Goal: Task Accomplishment & Management: Complete application form

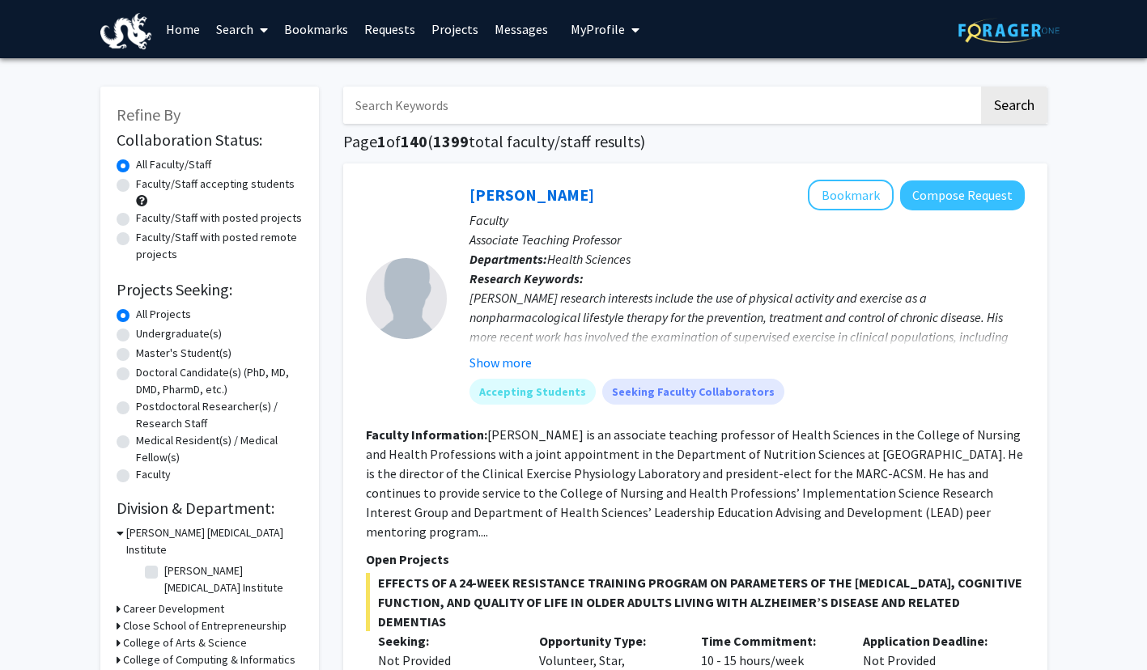
click at [722, 113] on input "Search Keywords" at bounding box center [660, 105] width 635 height 37
click at [981, 87] on button "Search" at bounding box center [1014, 105] width 66 height 37
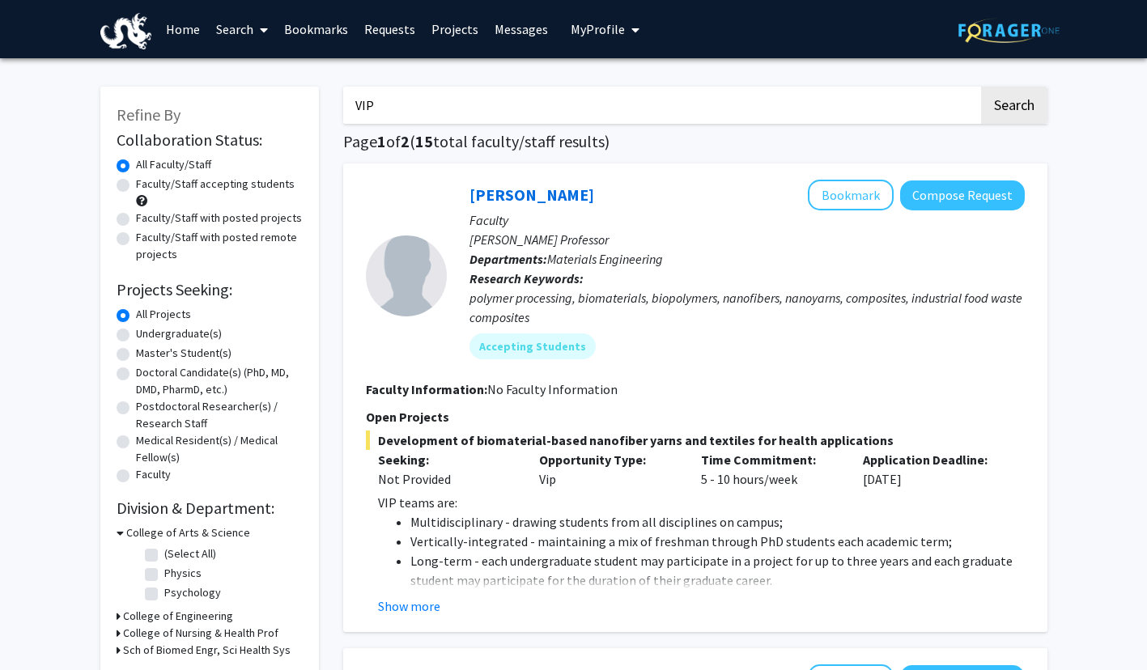
drag, startPoint x: 417, startPoint y: 104, endPoint x: 312, endPoint y: 99, distance: 105.4
type input "[PERSON_NAME]"
click at [981, 87] on button "Search" at bounding box center [1014, 105] width 66 height 37
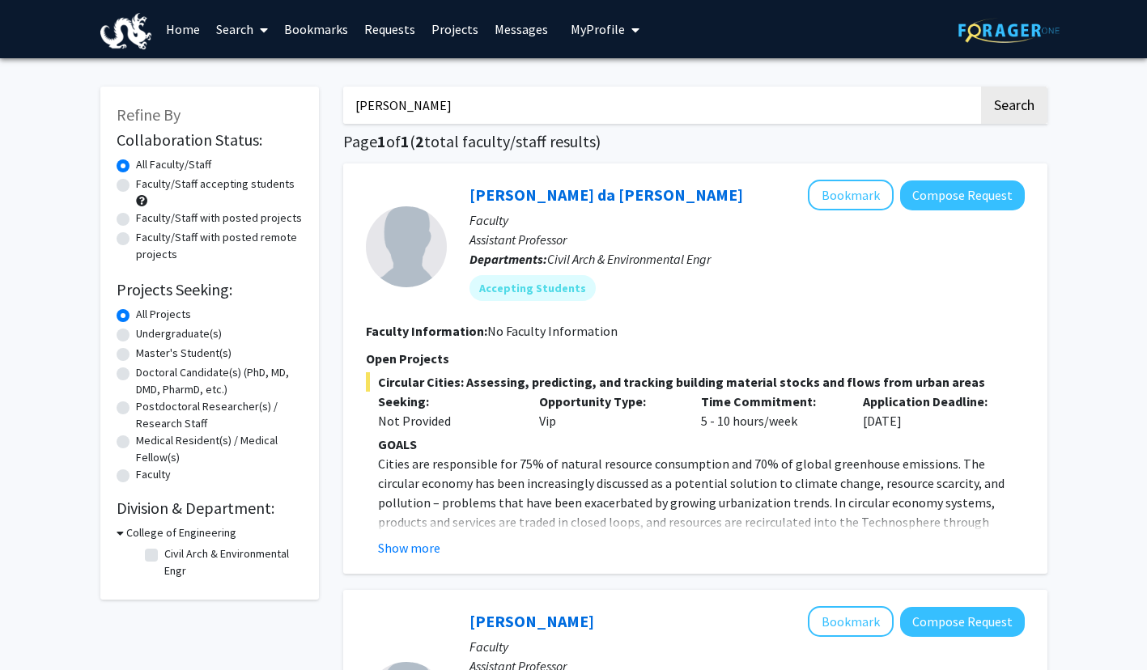
scroll to position [5, 0]
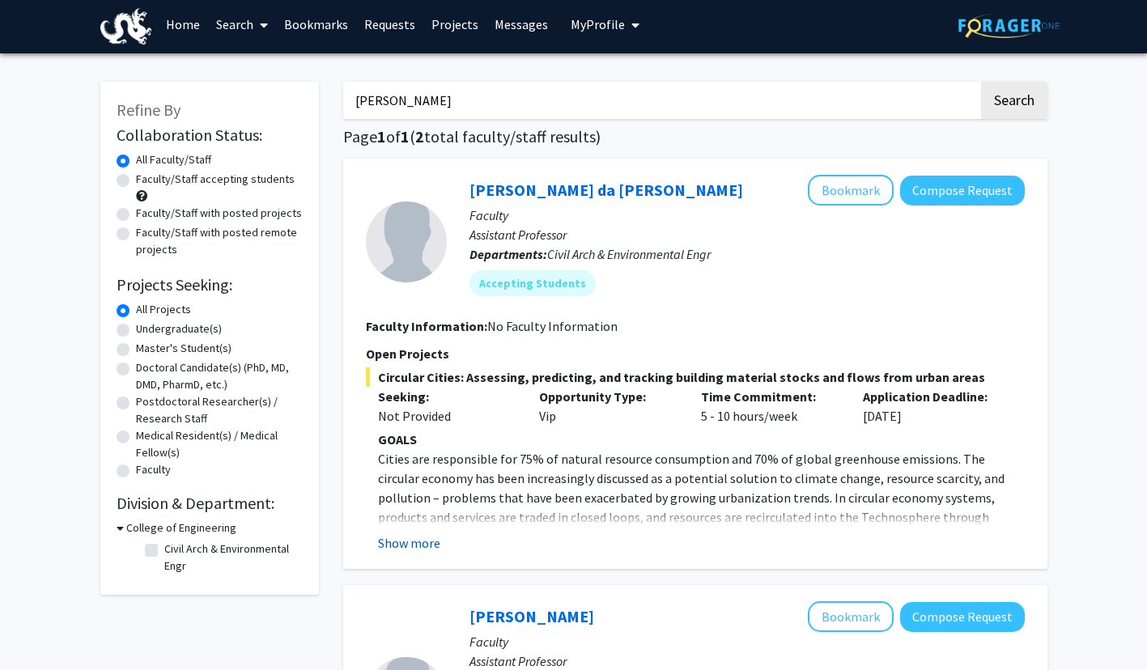
click at [419, 543] on button "Show more" at bounding box center [409, 542] width 62 height 19
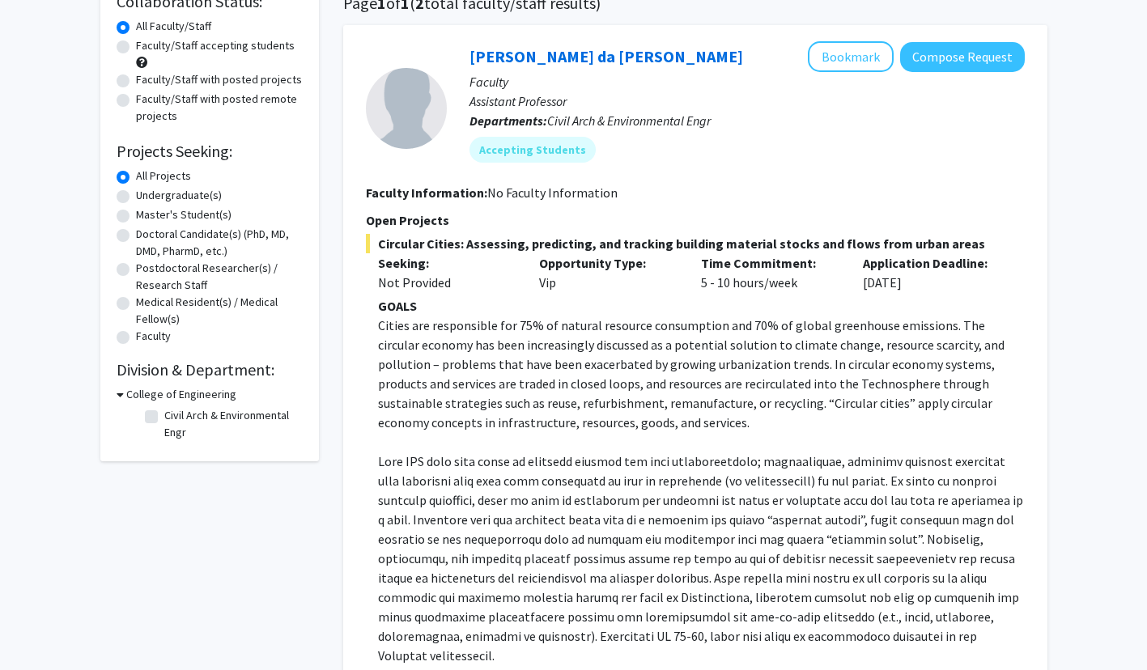
scroll to position [138, 0]
click at [938, 63] on button "Compose Request" at bounding box center [962, 58] width 125 height 30
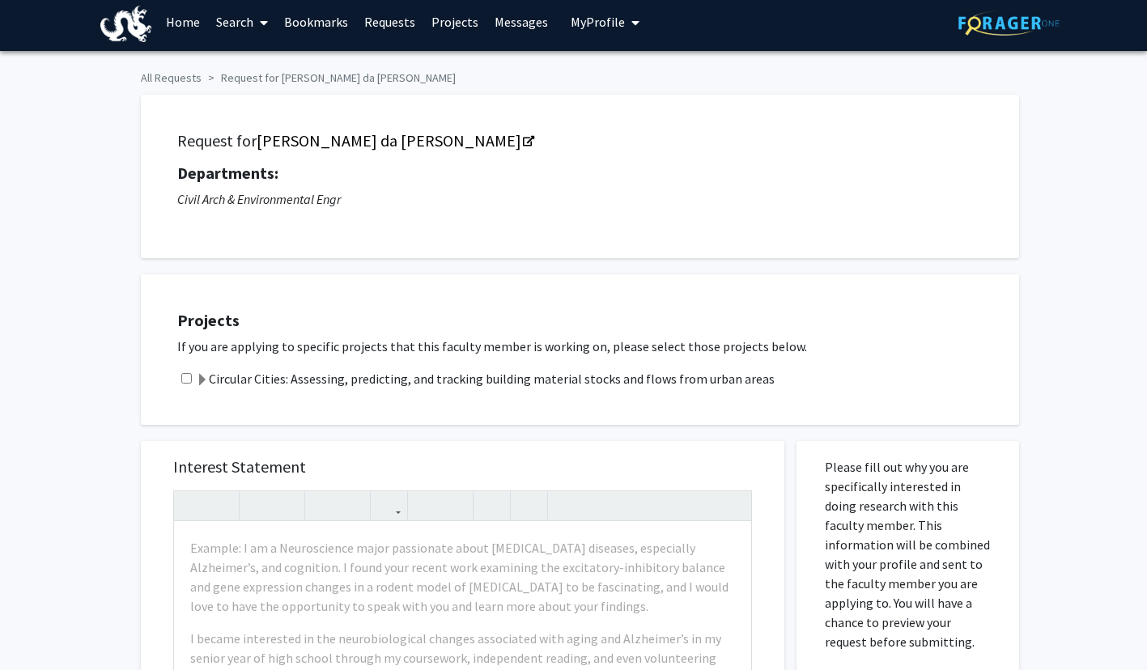
scroll to position [10, 0]
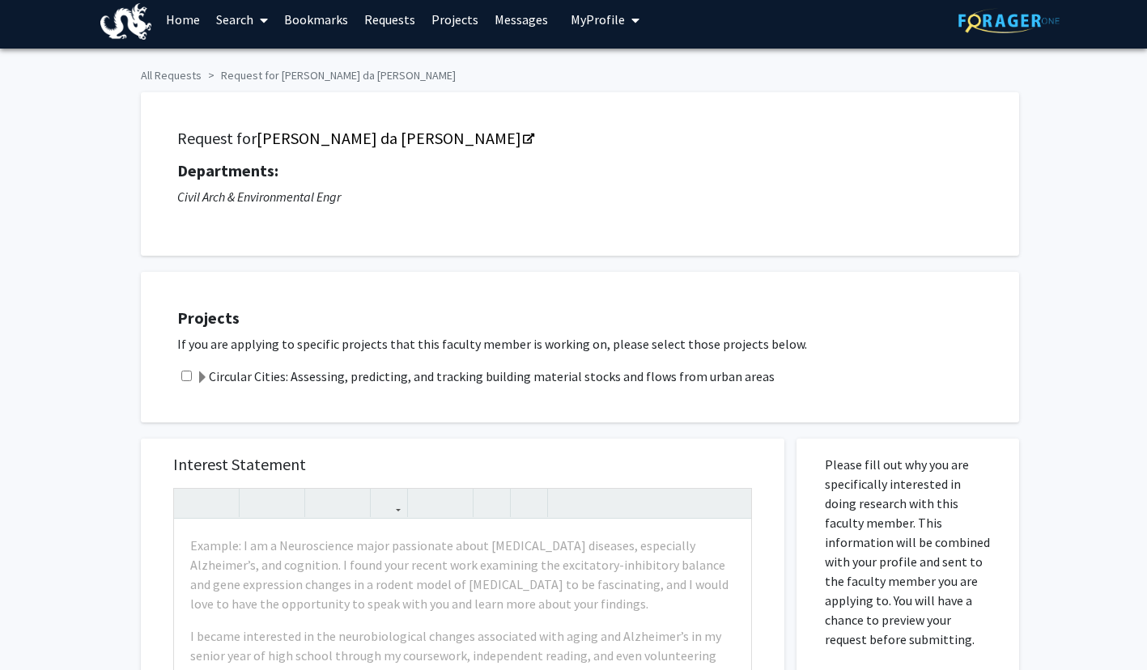
click at [193, 374] on div "Circular Cities: Assessing, predicting, and tracking building material stocks a…" at bounding box center [590, 376] width 826 height 19
click at [187, 379] on input "checkbox" at bounding box center [186, 376] width 11 height 11
checkbox input "true"
click at [202, 379] on span at bounding box center [202, 378] width 13 height 13
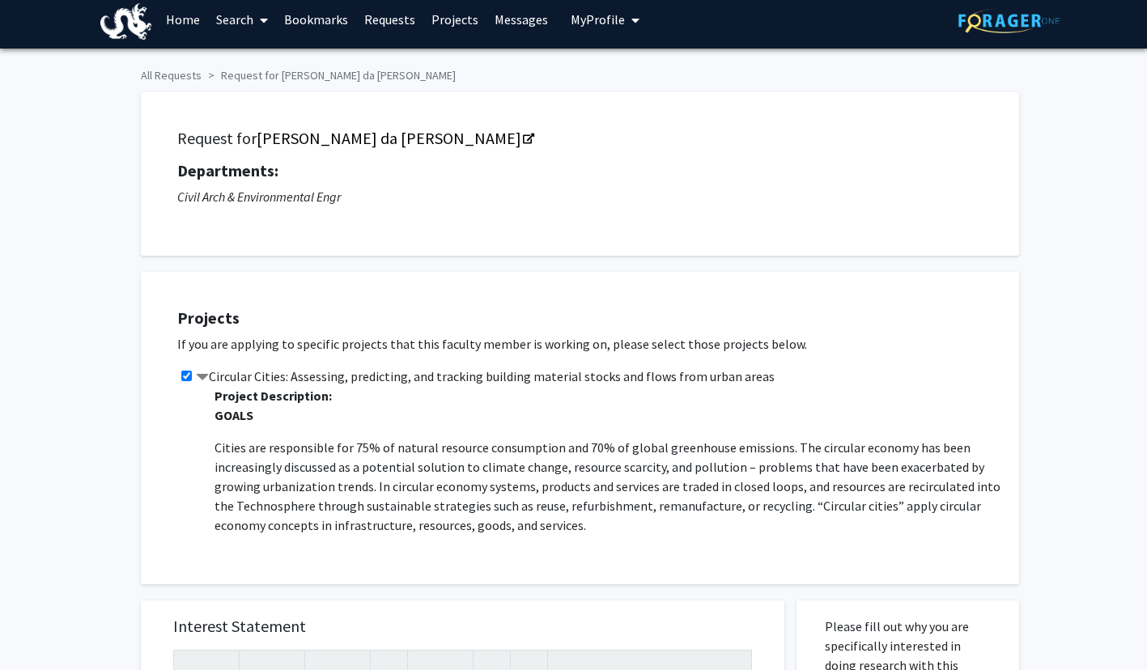
click at [205, 379] on span at bounding box center [202, 378] width 13 height 13
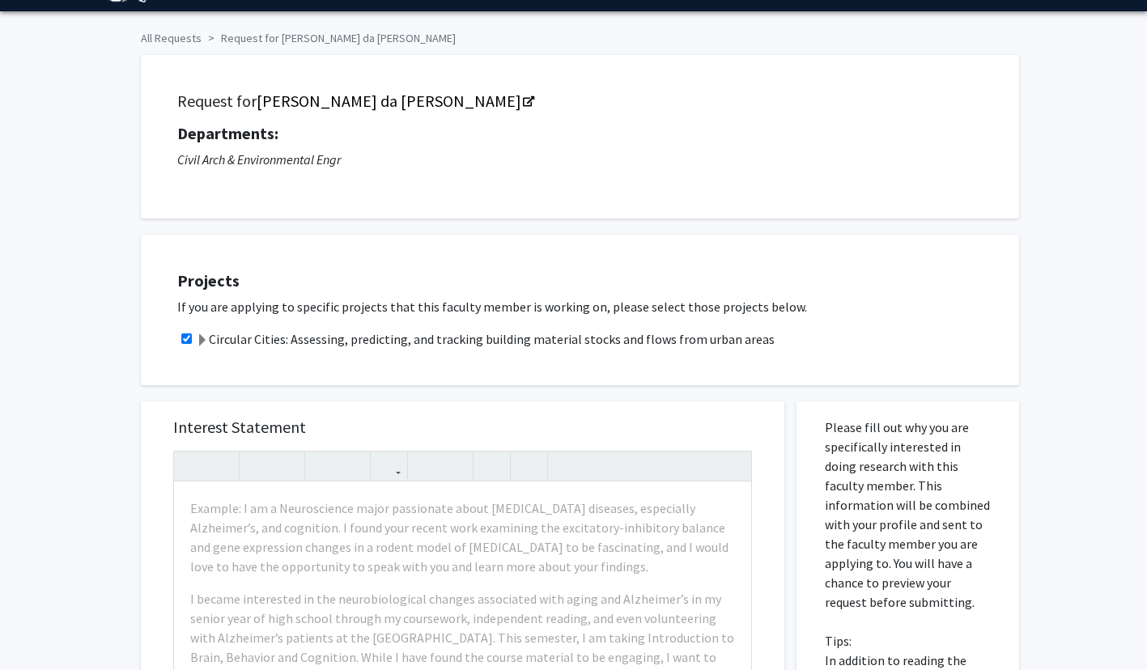
scroll to position [0, 0]
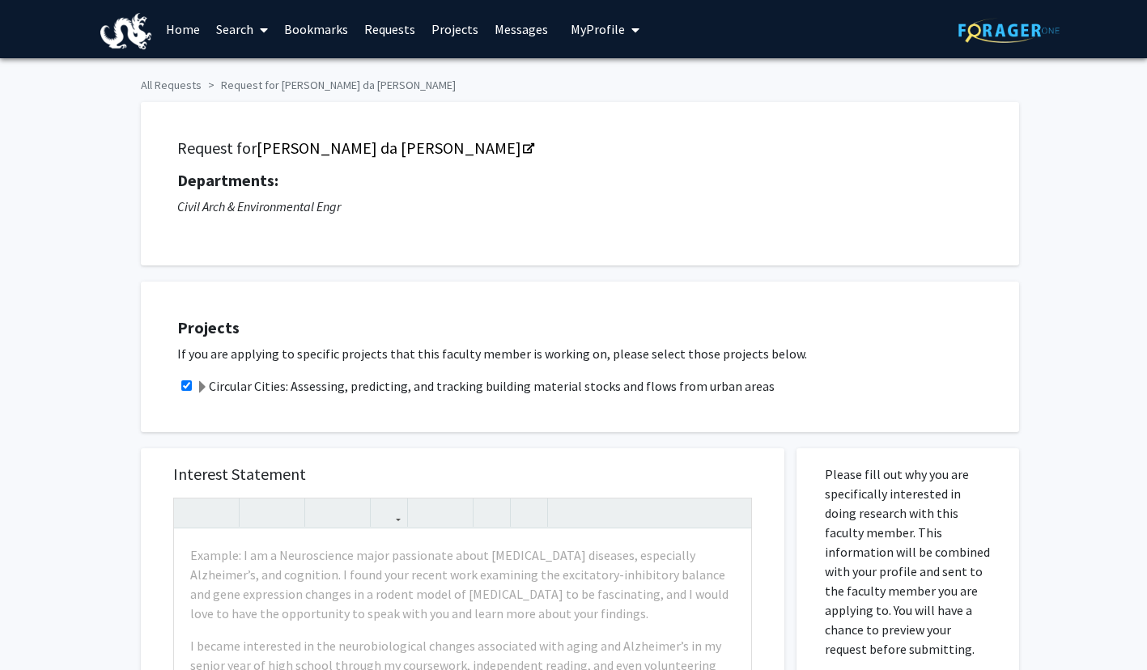
click at [584, 33] on span "My Profile" at bounding box center [598, 29] width 54 height 16
click at [617, 103] on div "[PERSON_NAME] View Profile Account Settings Log Out" at bounding box center [655, 112] width 178 height 108
click at [631, 80] on span "[PERSON_NAME]" at bounding box center [671, 75] width 98 height 18
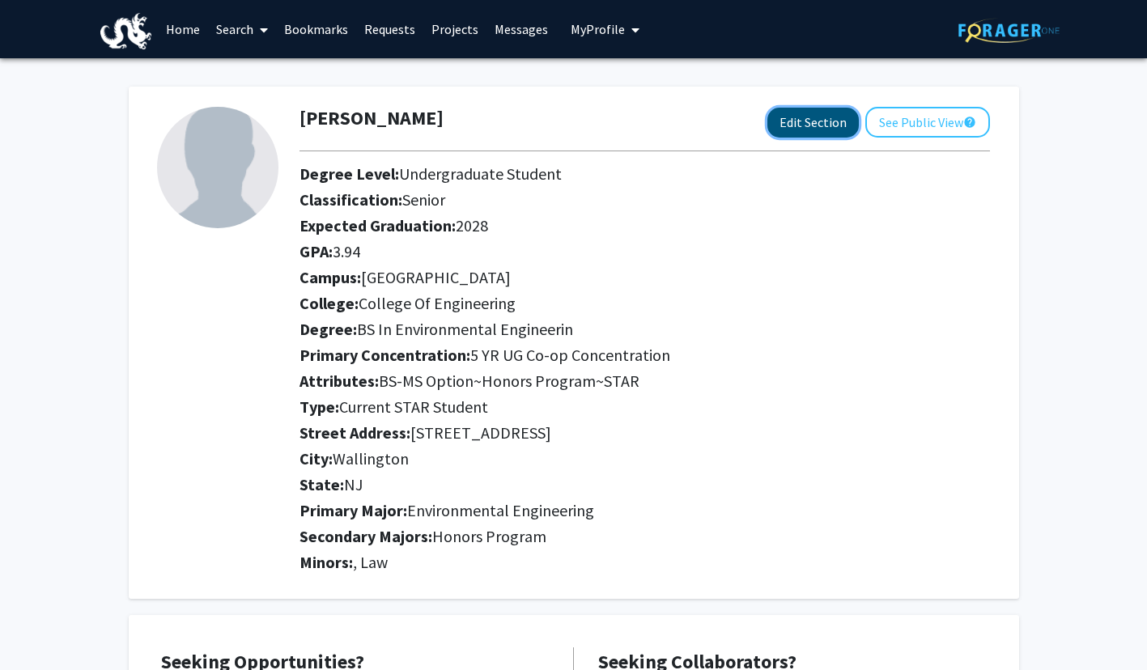
click at [801, 122] on button "Edit Section" at bounding box center [812, 123] width 91 height 30
select select "senior"
select select
select select "[GEOGRAPHIC_DATA]"
select select "College of Engineering"
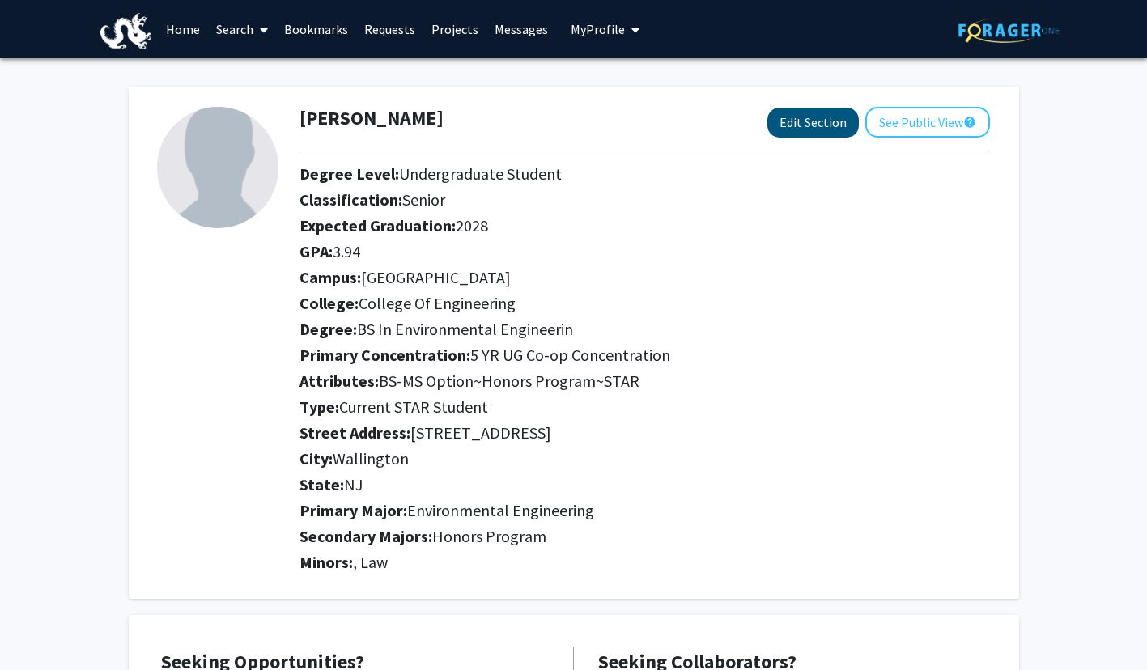
select select "Current STAR Student"
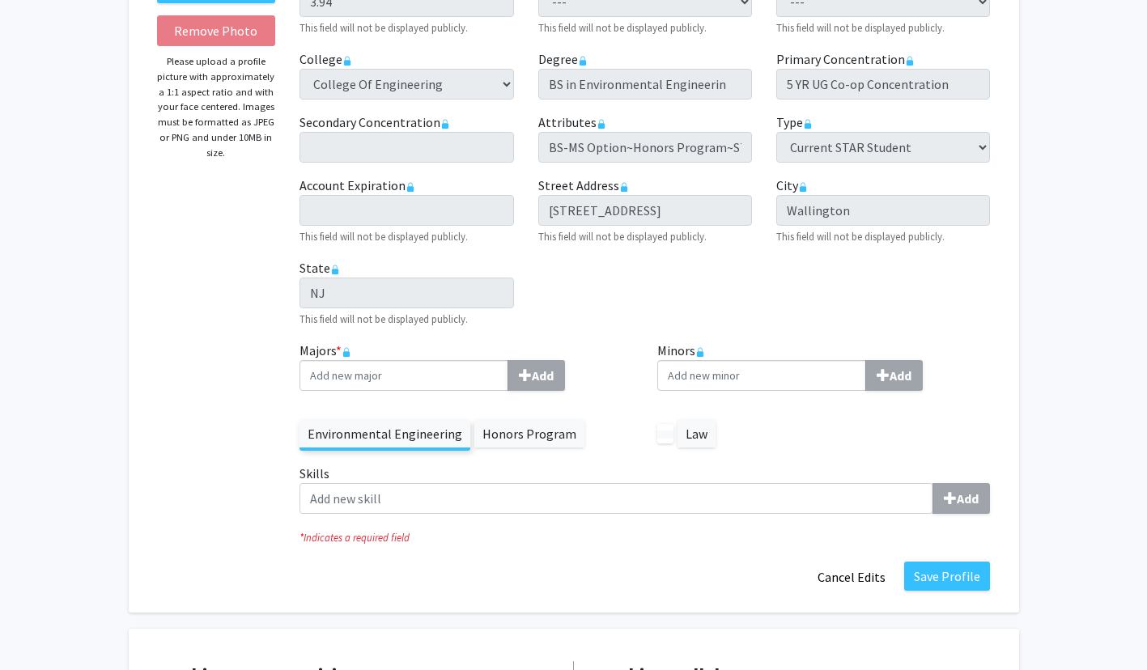
scroll to position [284, 0]
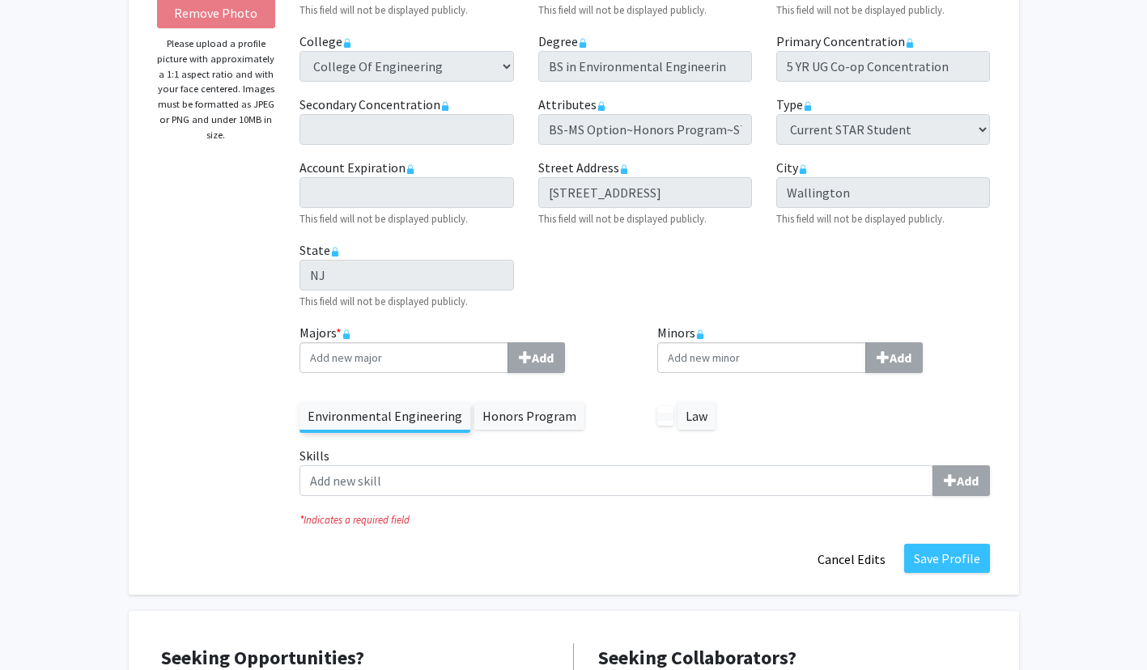
click at [713, 465] on label "Skills Add" at bounding box center [645, 471] width 690 height 50
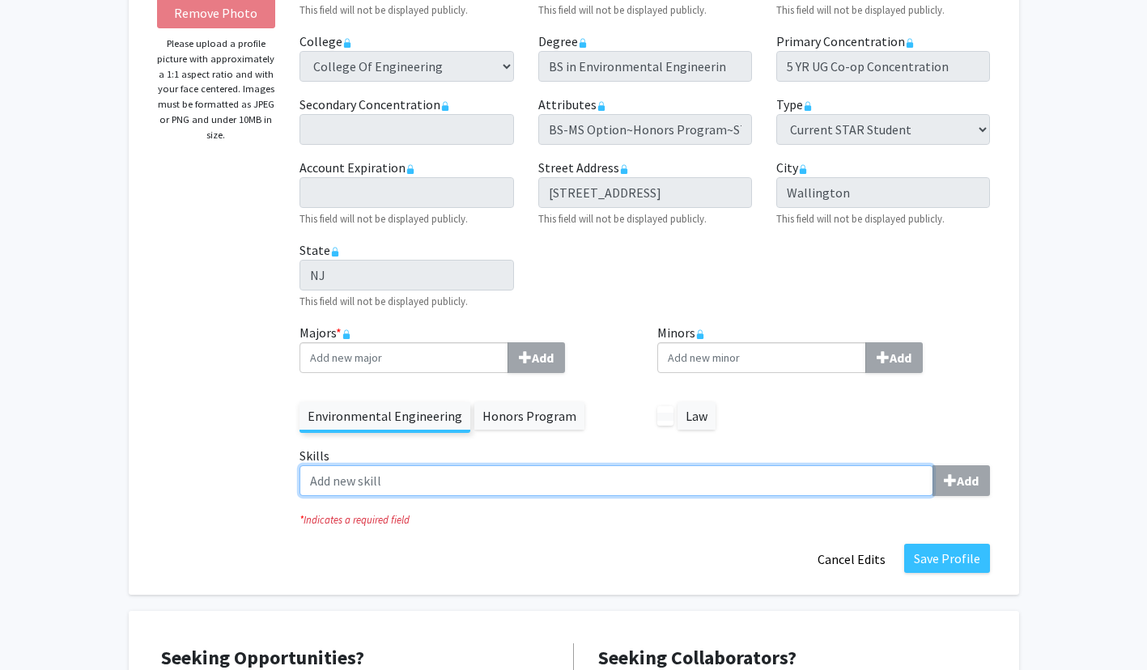
click at [713, 465] on input "Skills Add" at bounding box center [617, 480] width 634 height 31
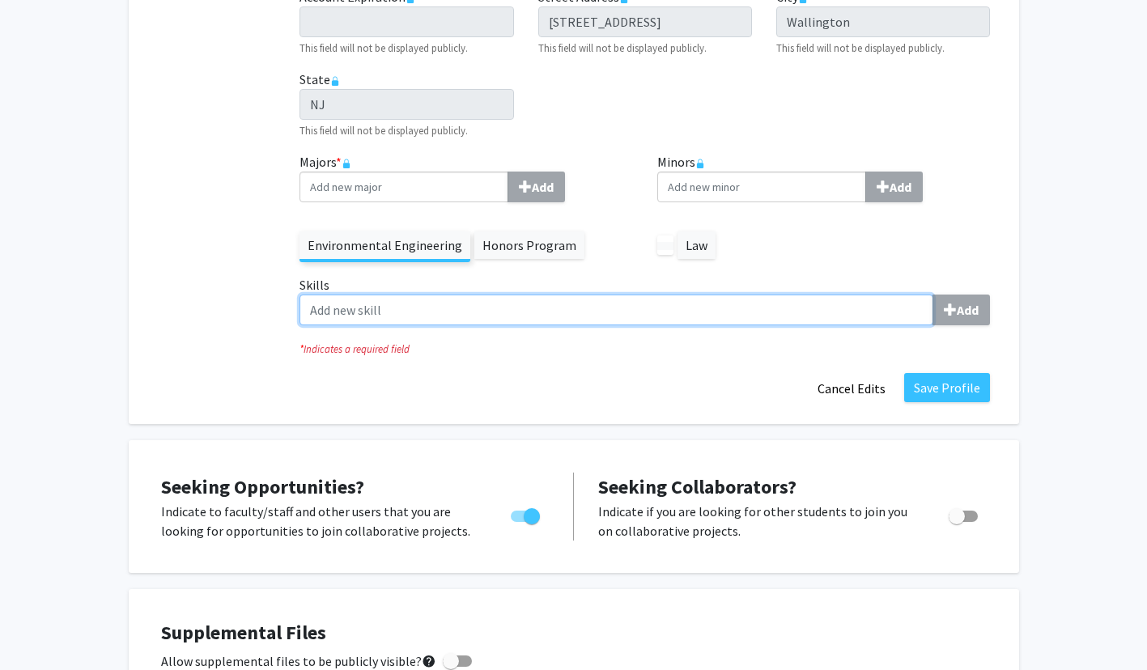
scroll to position [463, 0]
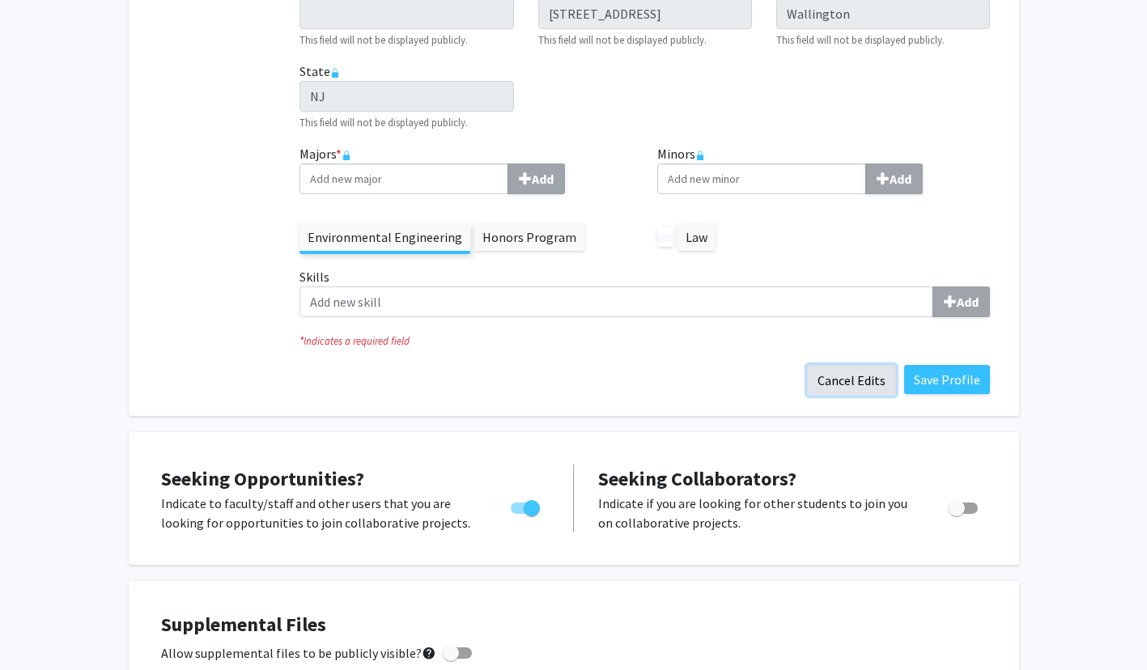
click at [861, 385] on button "Cancel Edits" at bounding box center [851, 380] width 89 height 31
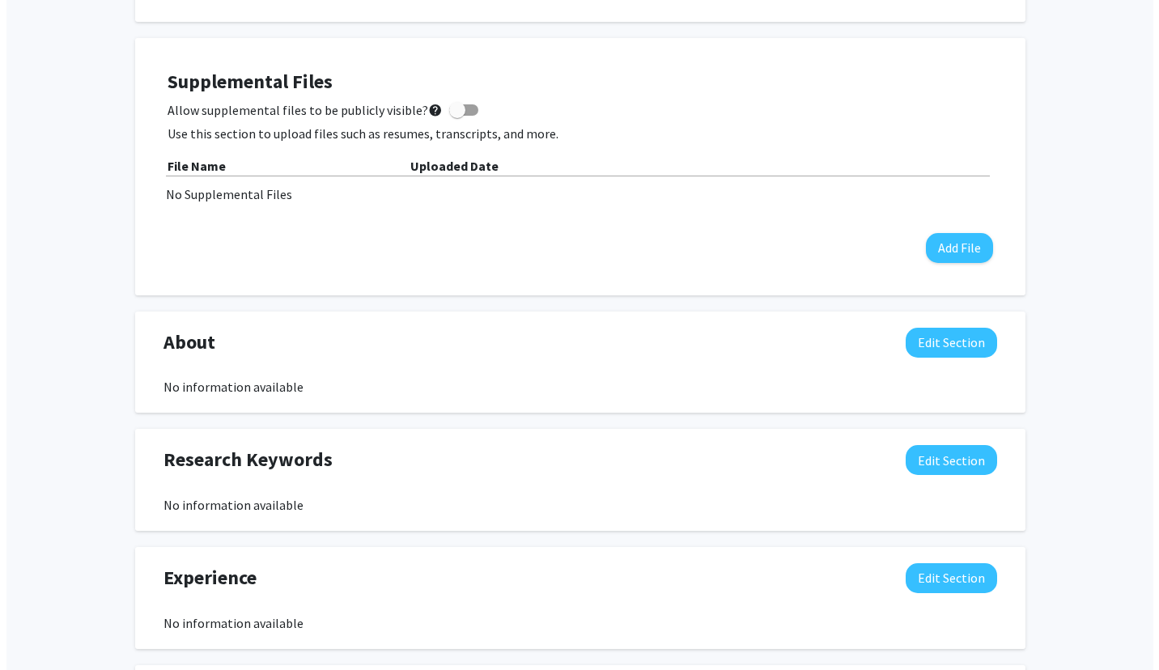
scroll to position [724, 0]
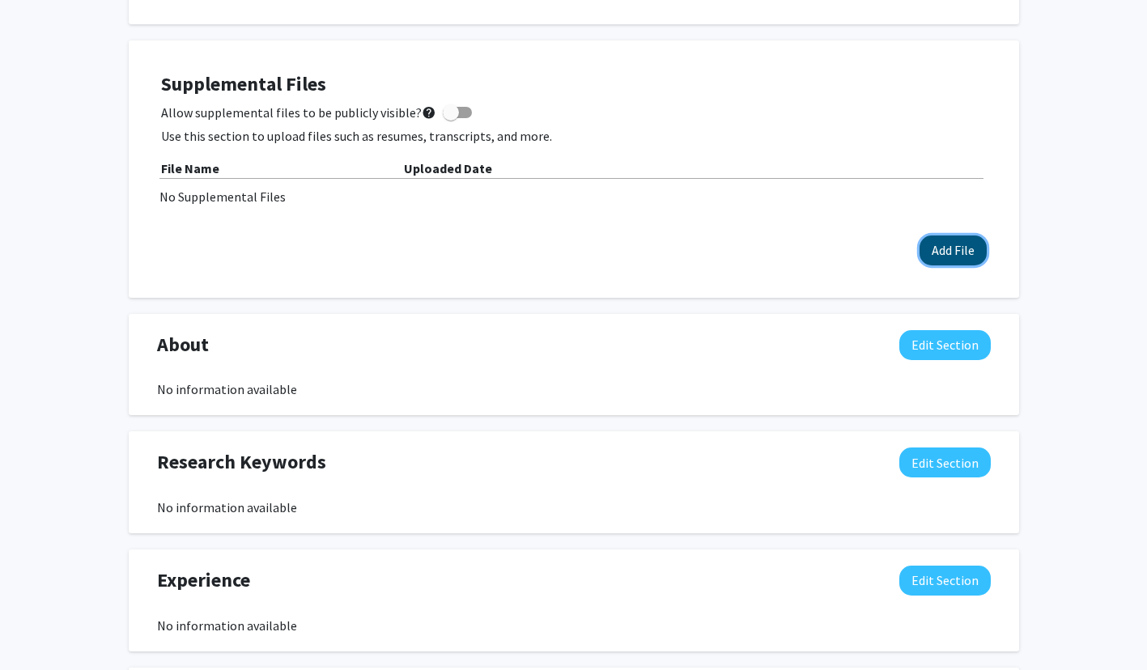
click at [962, 253] on button "Add File" at bounding box center [953, 251] width 67 height 30
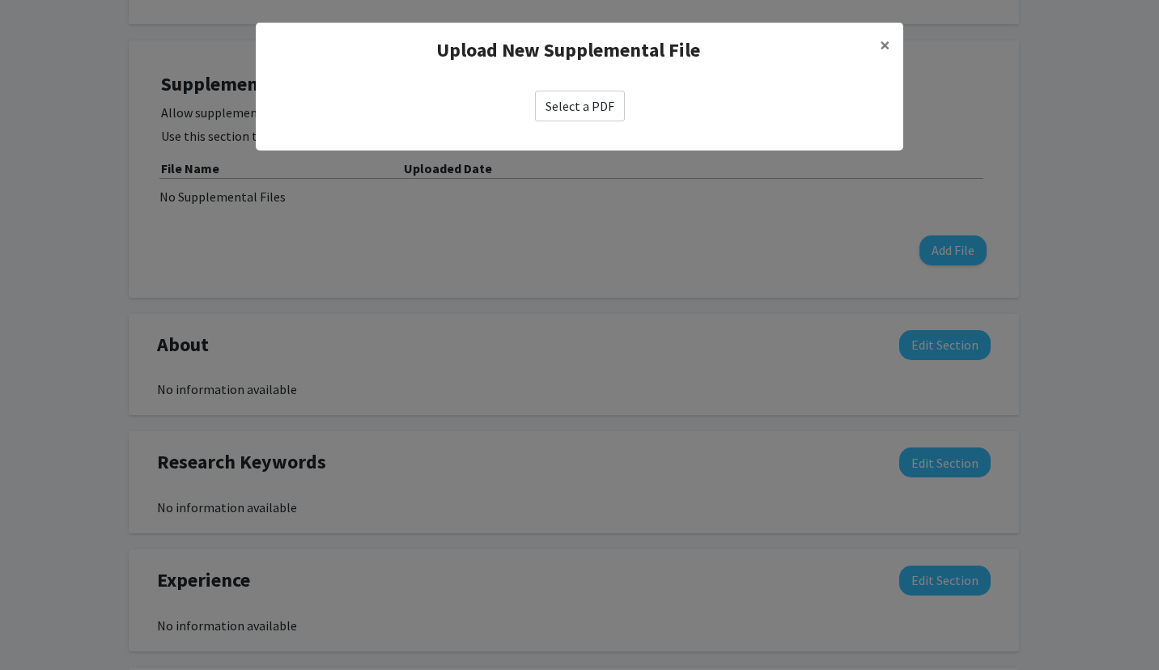
click at [603, 104] on label "Select a PDF" at bounding box center [580, 106] width 90 height 31
click at [0, 0] on input "Select a PDF" at bounding box center [0, 0] width 0 height 0
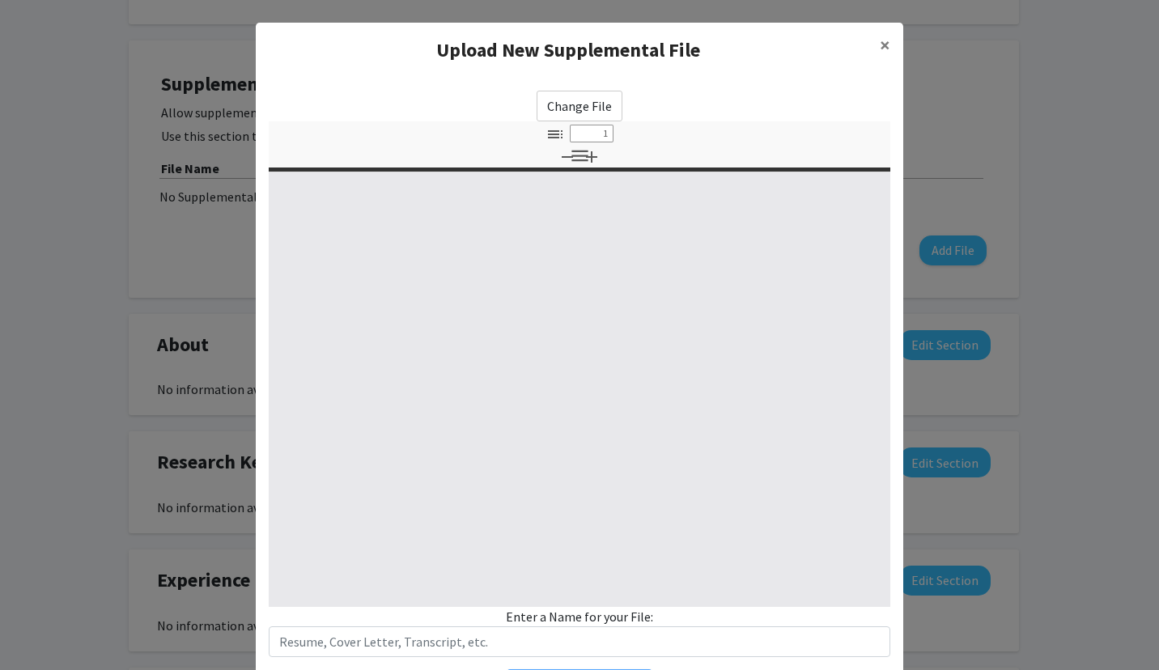
select select "custom"
type input "0"
select select "custom"
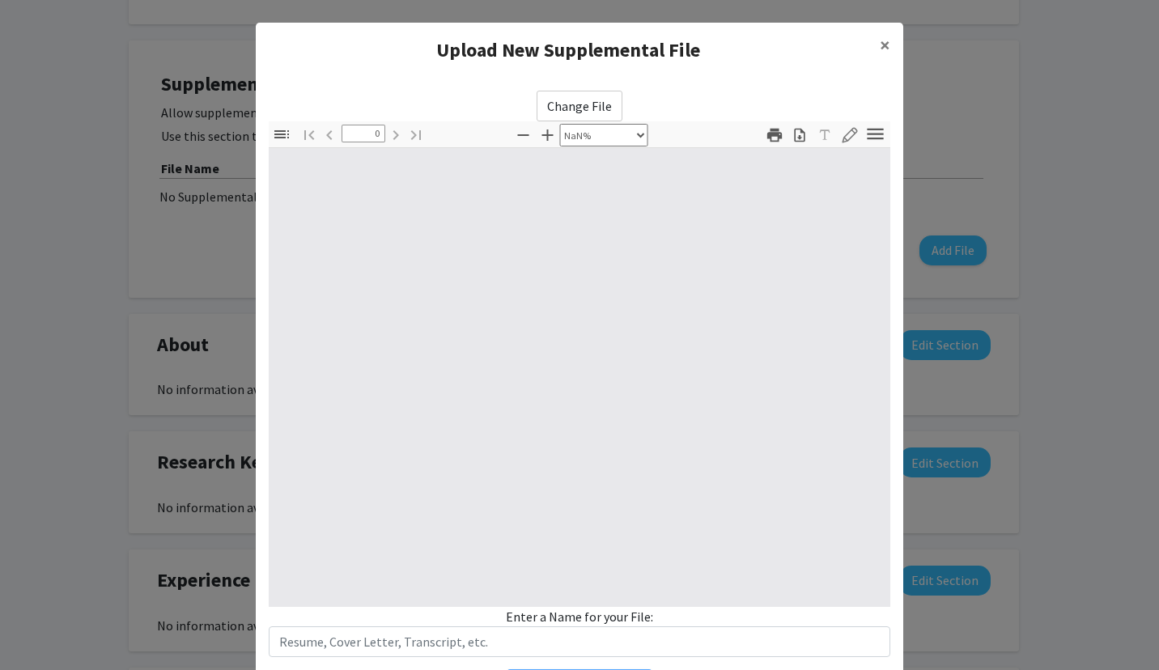
type input "1"
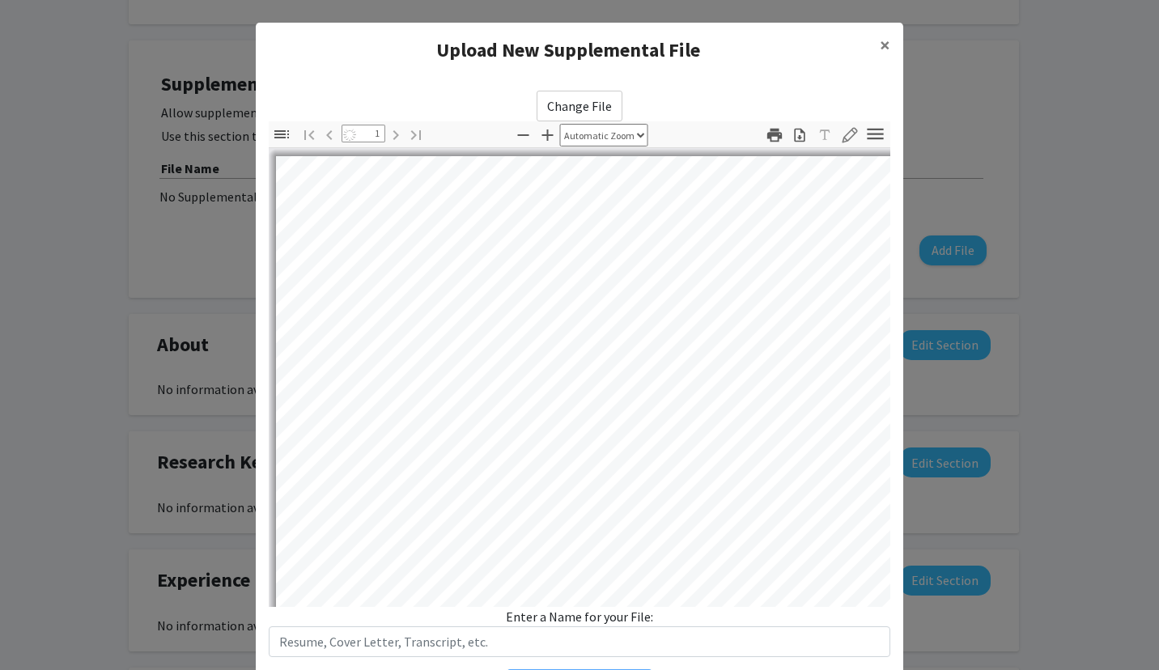
select select "auto"
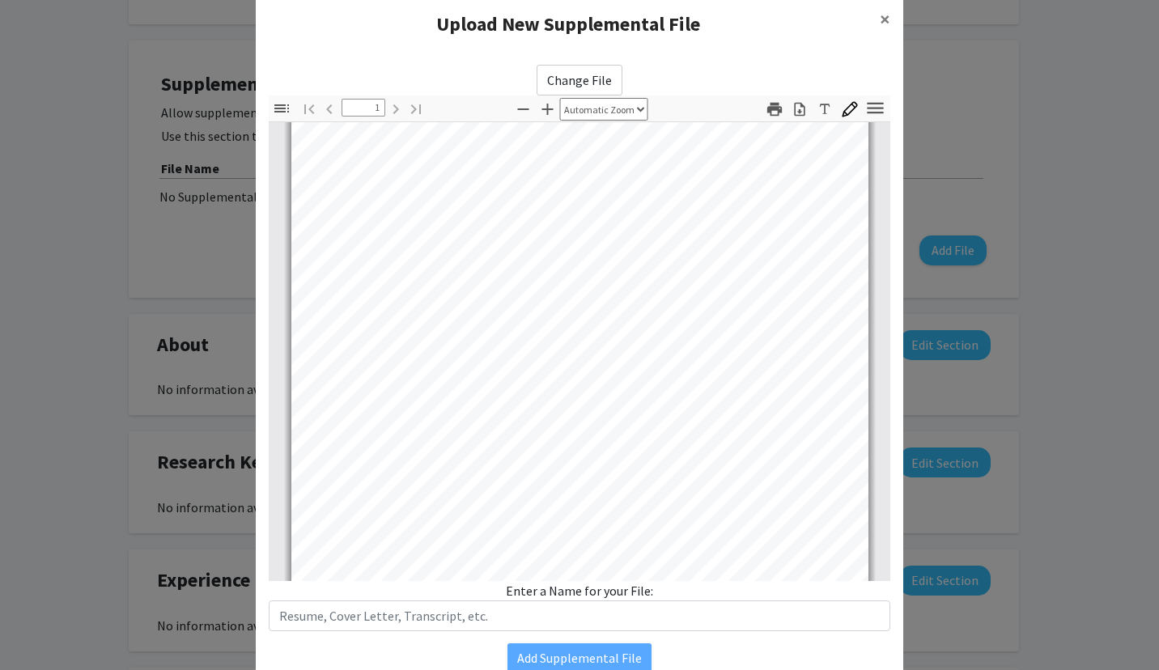
scroll to position [18, 0]
click at [590, 79] on label "Change File" at bounding box center [580, 80] width 86 height 31
click at [0, 0] on input "Change File" at bounding box center [0, 0] width 0 height 0
click at [882, 16] on span "×" at bounding box center [885, 18] width 11 height 25
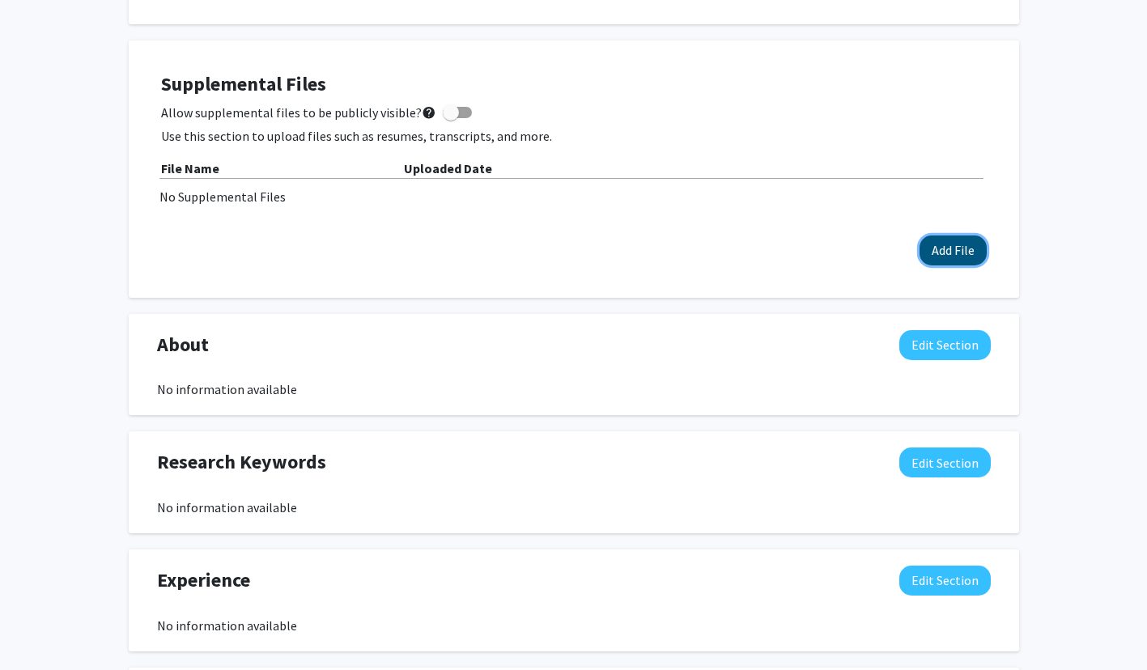
click at [924, 249] on button "Add File" at bounding box center [953, 251] width 67 height 30
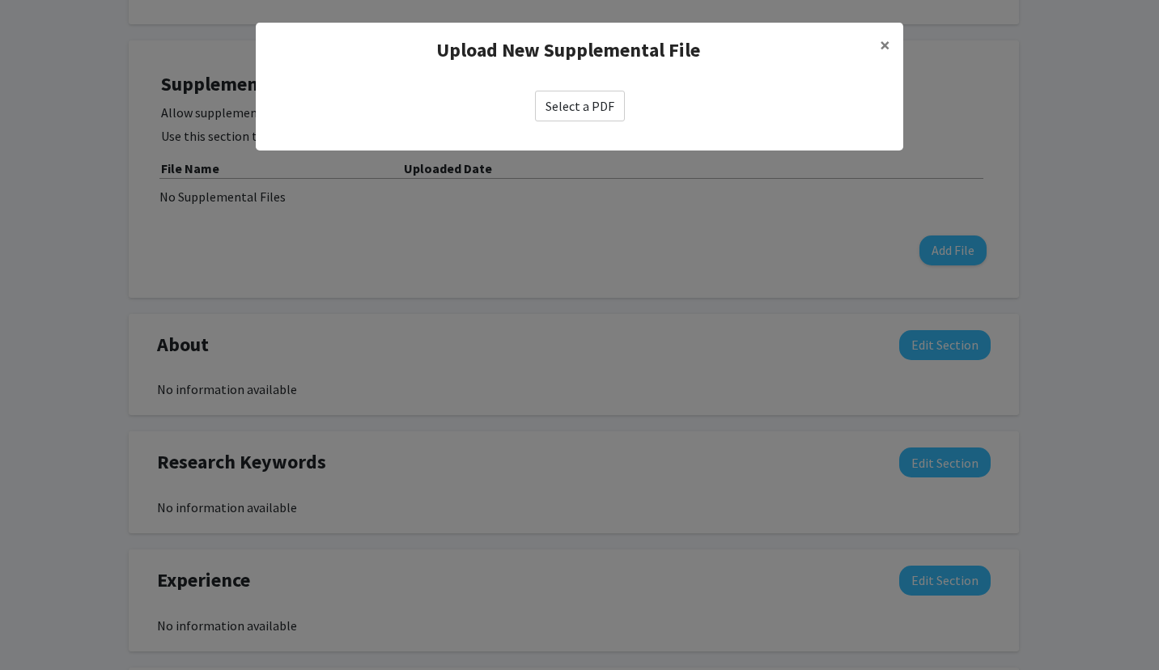
click at [597, 89] on div "Select a PDF" at bounding box center [580, 106] width 648 height 57
click at [593, 99] on label "Select a PDF" at bounding box center [580, 106] width 90 height 31
click at [0, 0] on input "Select a PDF" at bounding box center [0, 0] width 0 height 0
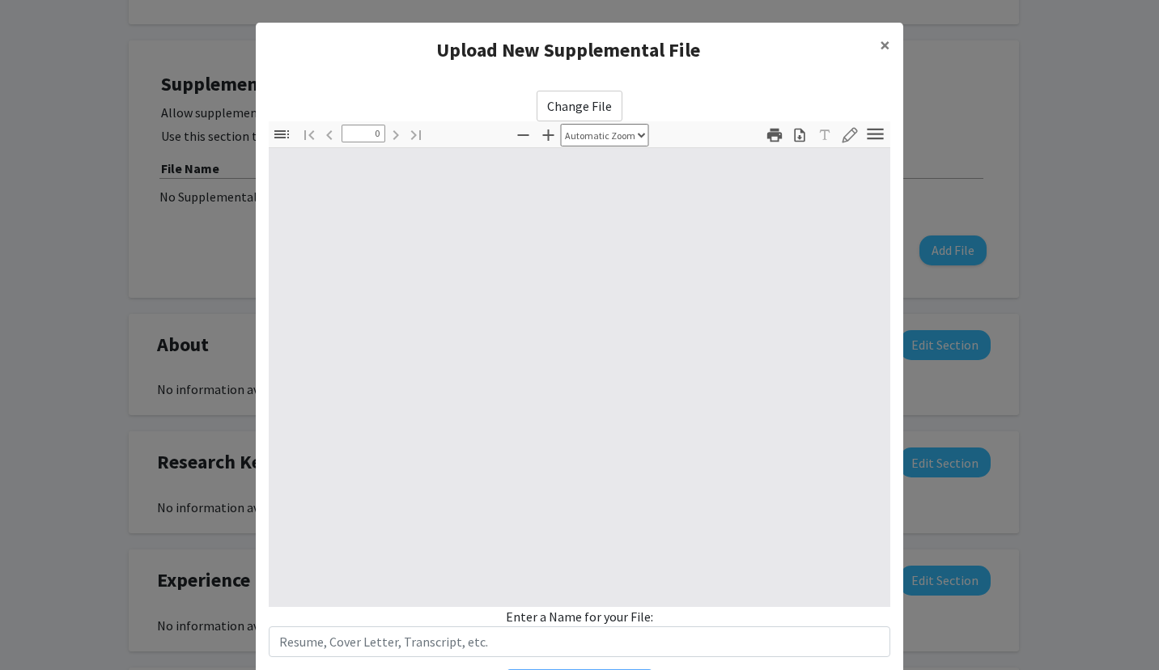
select select "custom"
type input "1"
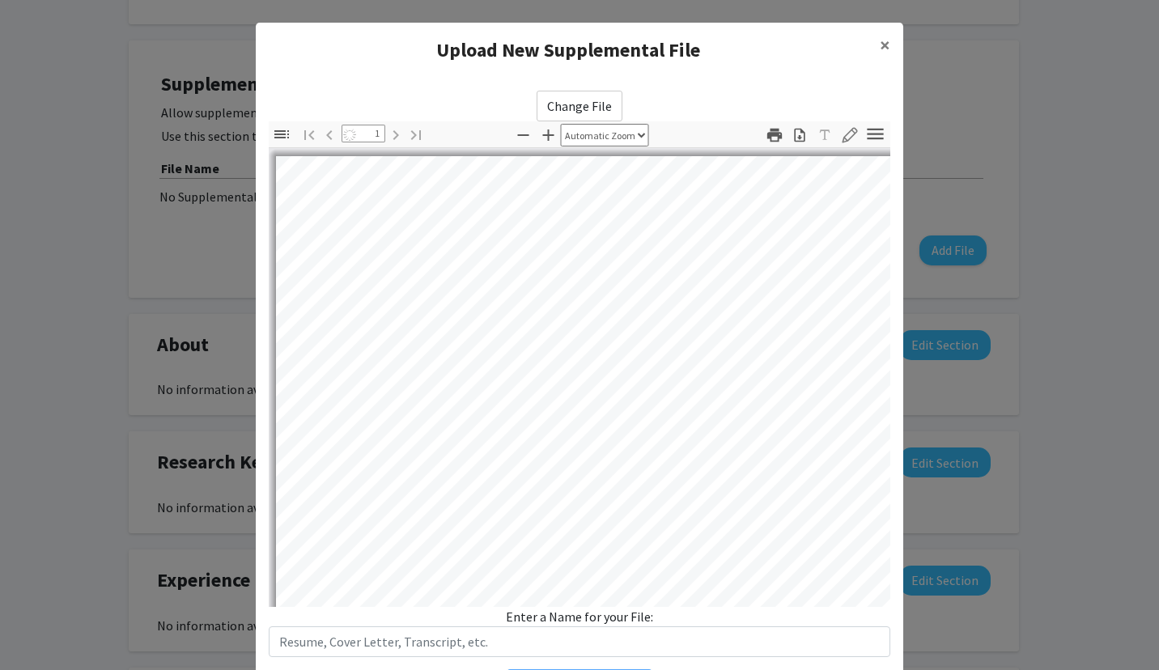
select select "auto"
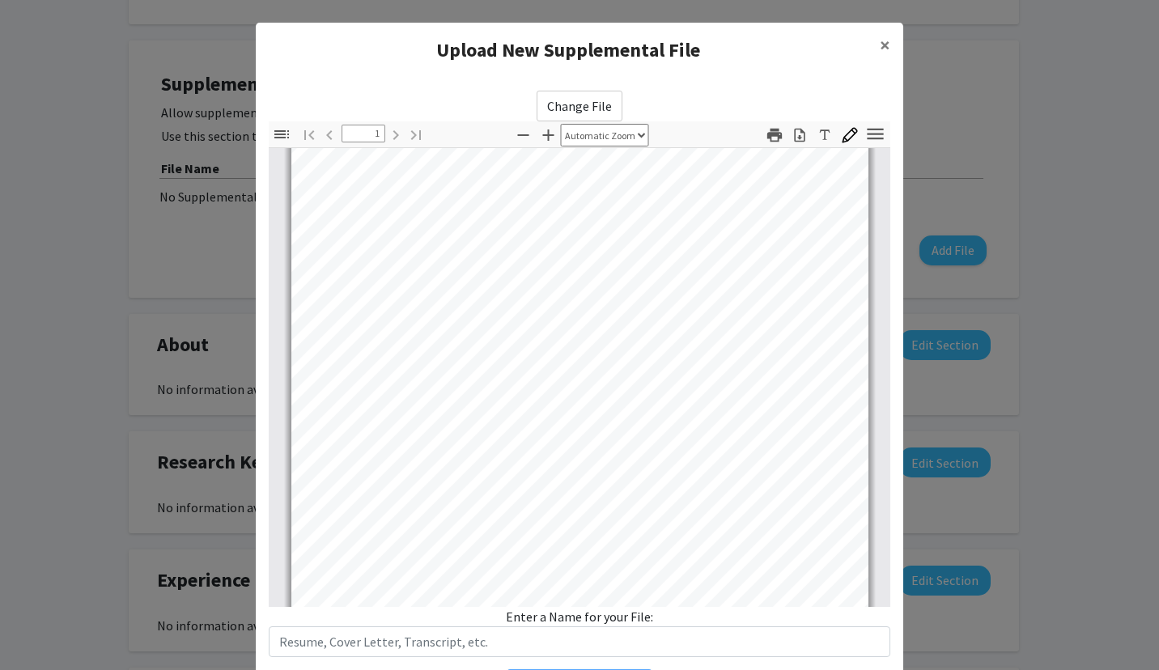
scroll to position [303, 0]
click at [880, 43] on span "×" at bounding box center [885, 44] width 11 height 25
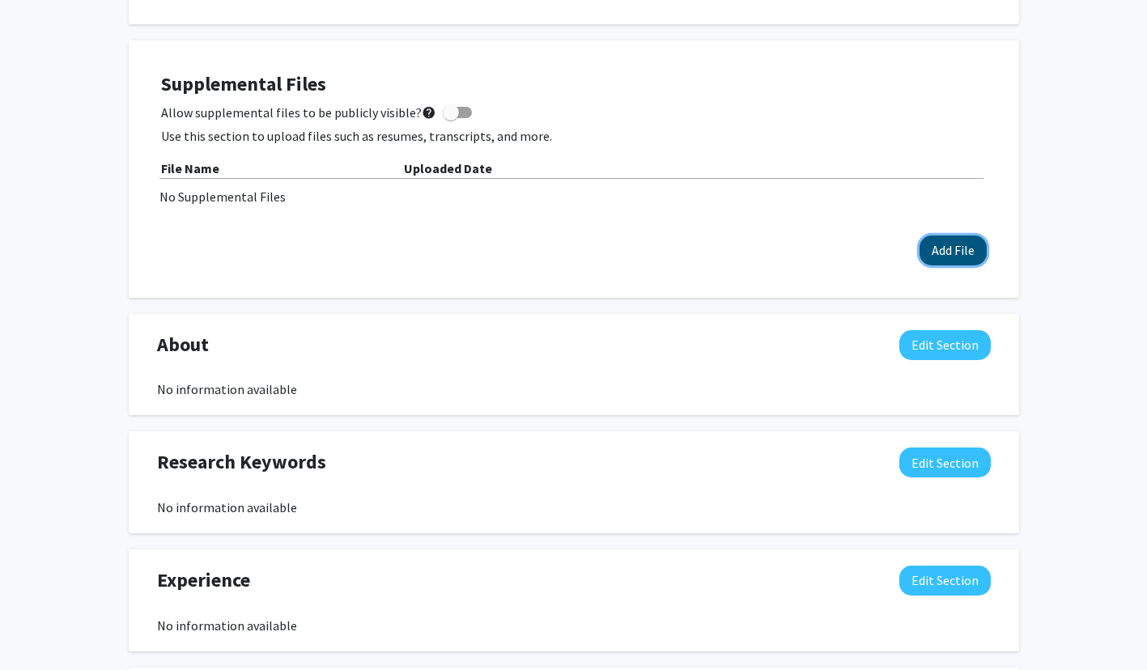
click at [931, 252] on button "Add File" at bounding box center [953, 251] width 67 height 30
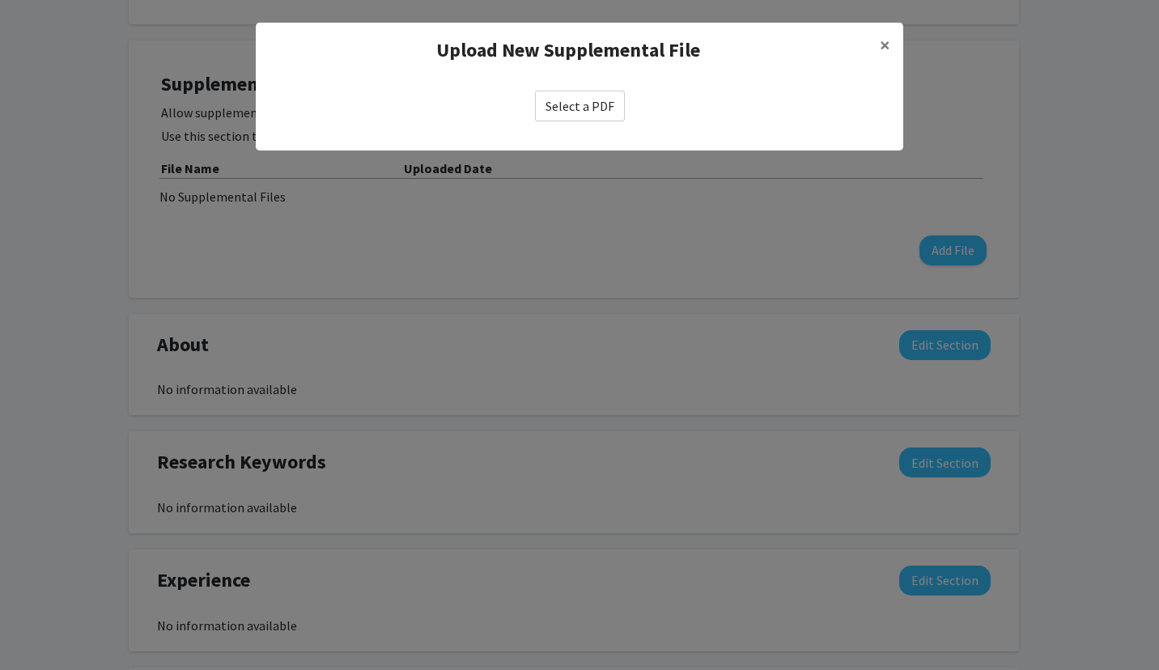
click at [571, 106] on label "Select a PDF" at bounding box center [580, 106] width 90 height 31
click at [0, 0] on input "Select a PDF" at bounding box center [0, 0] width 0 height 0
select select "custom"
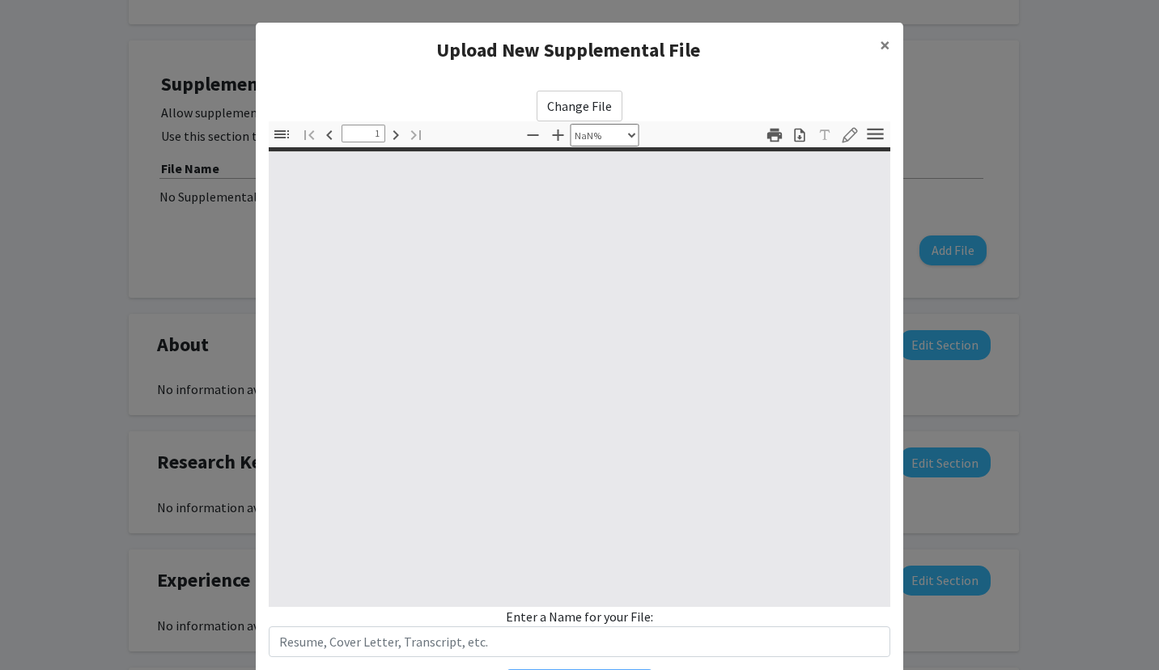
type input "0"
select select "custom"
type input "1"
select select "auto"
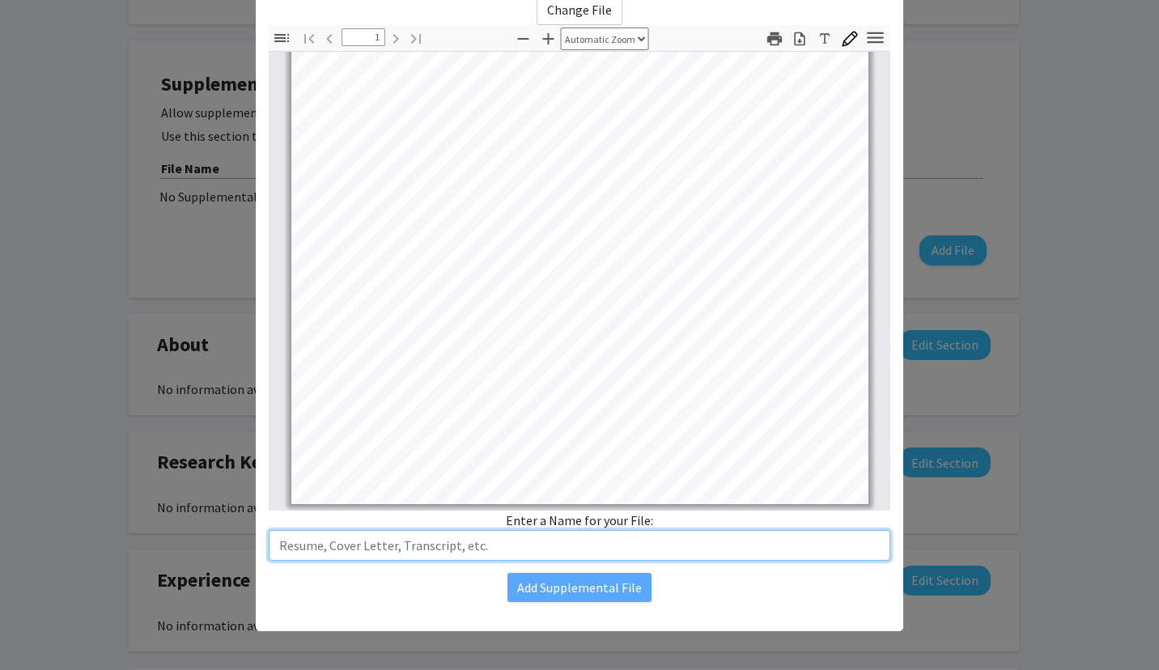
click at [346, 560] on input "text" at bounding box center [580, 545] width 622 height 31
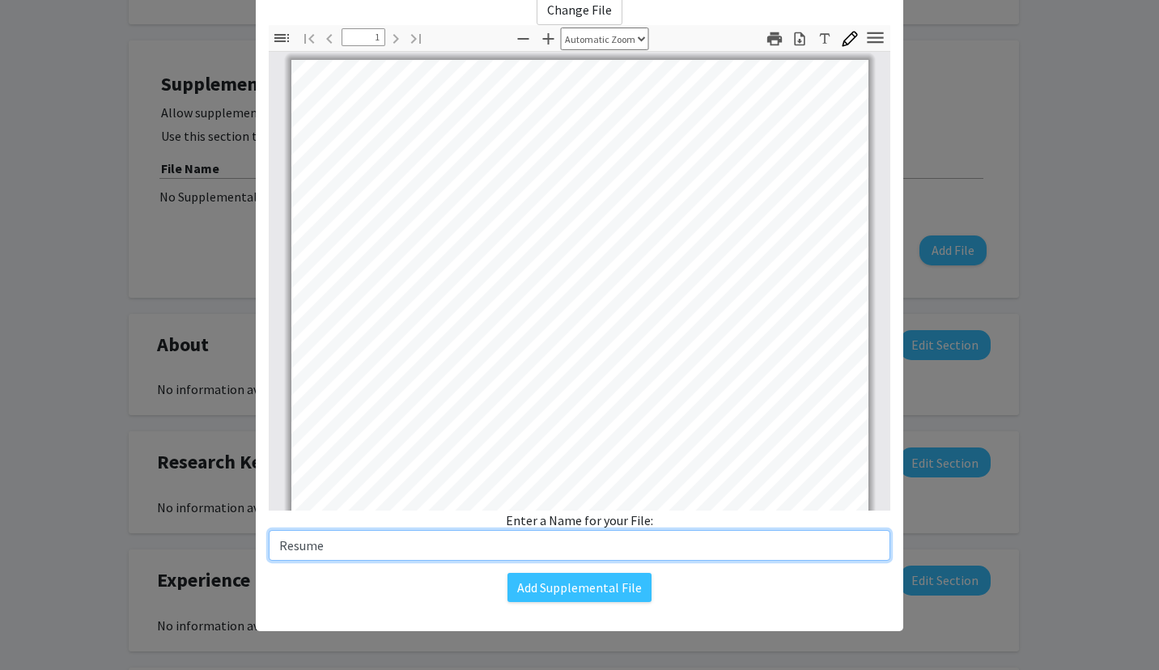
scroll to position [108, 0]
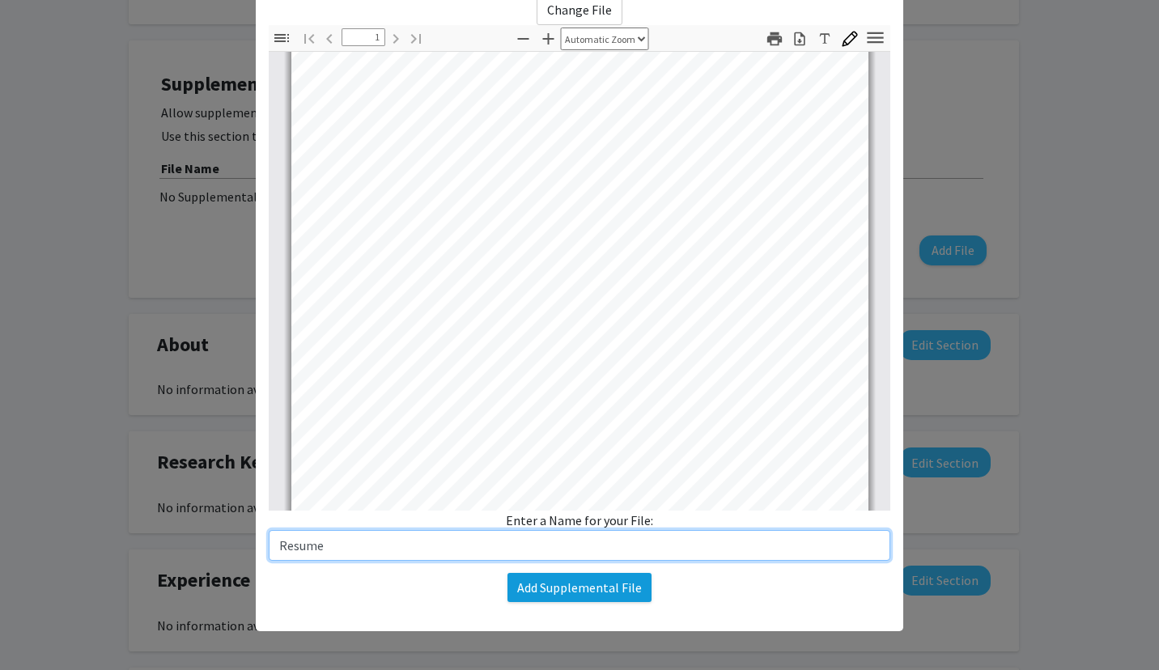
type input "Resume"
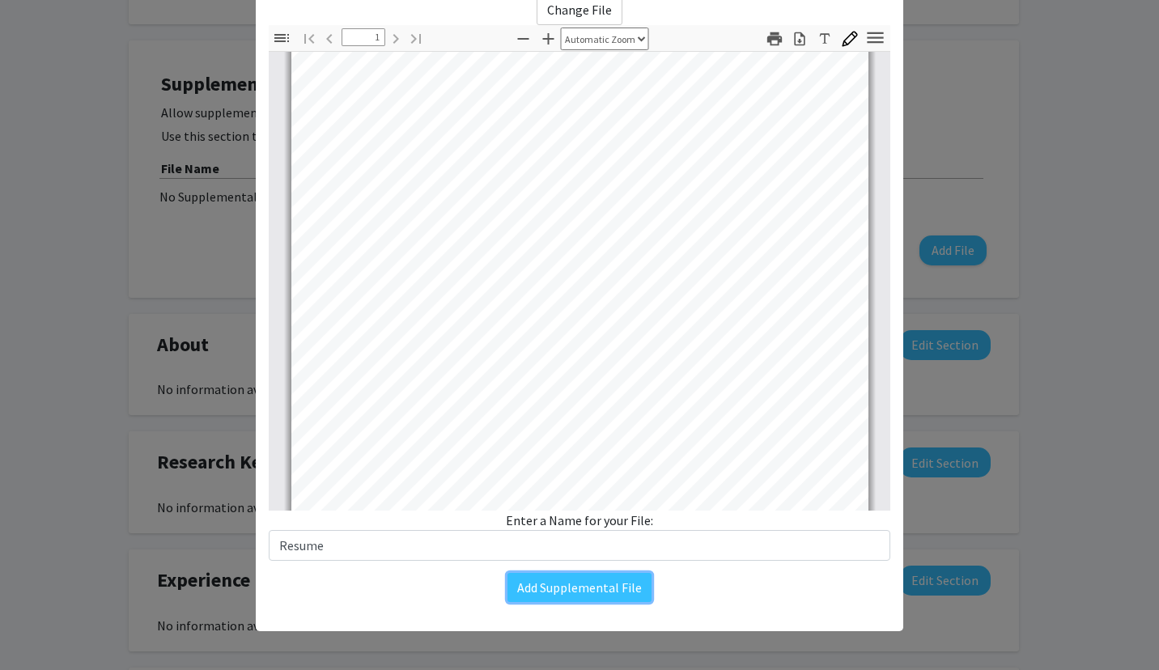
click at [686, 379] on div "Change File Thumbnails Document Outline Attachments Layers Current Outline Item…" at bounding box center [580, 298] width 648 height 634
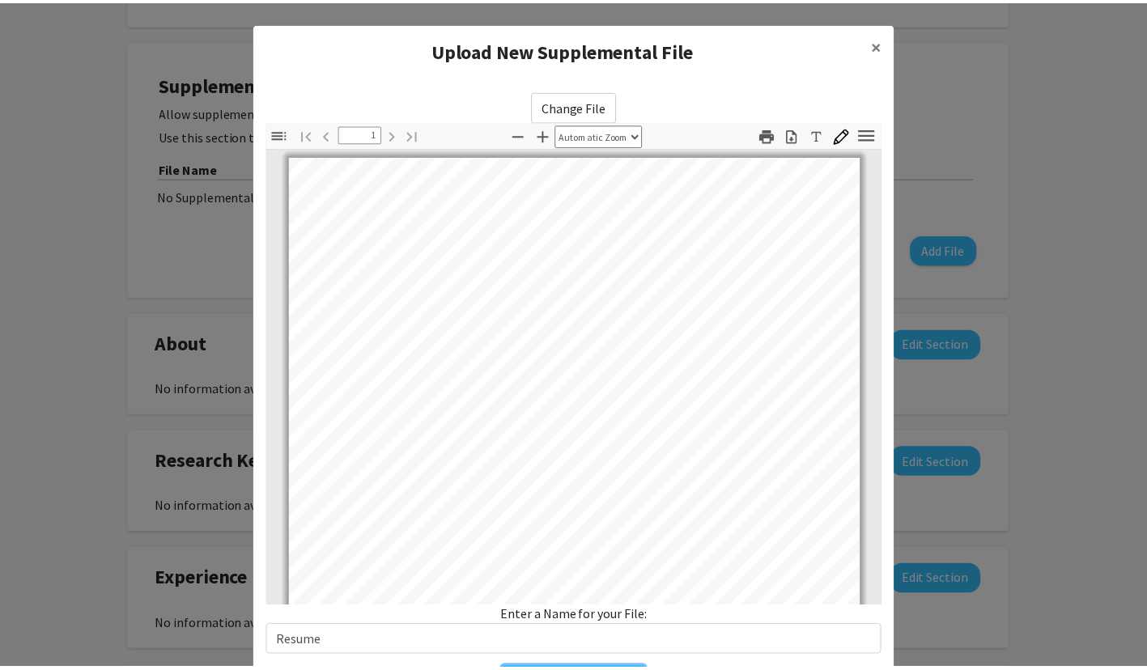
scroll to position [96, 0]
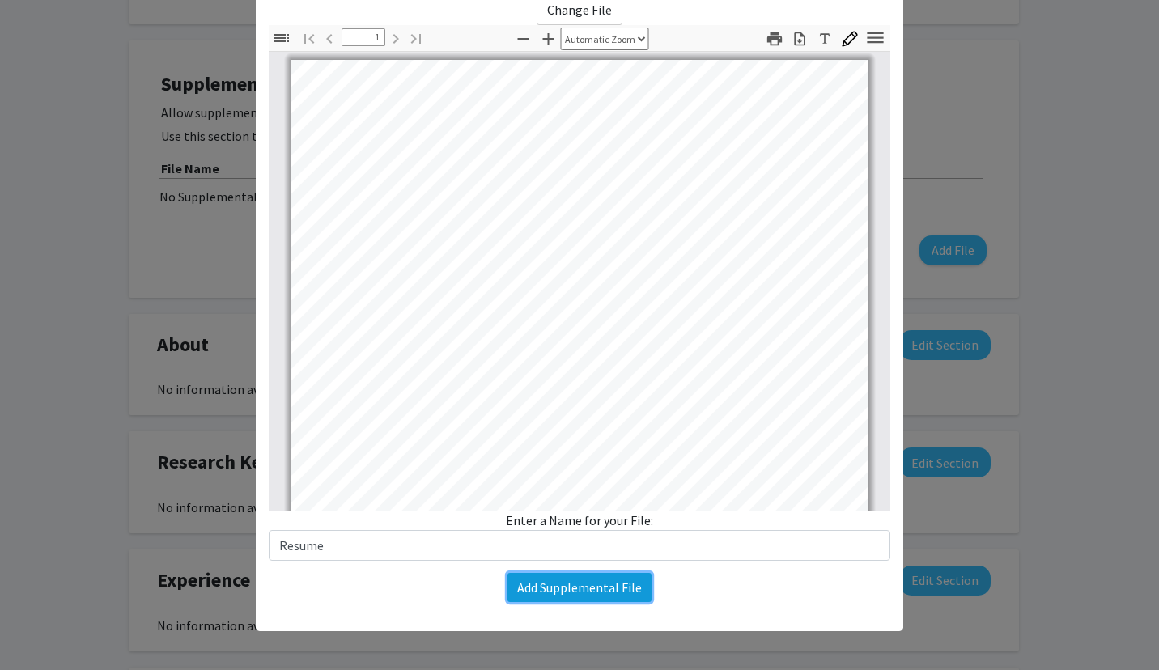
click at [552, 588] on button "Add Supplemental File" at bounding box center [580, 587] width 144 height 29
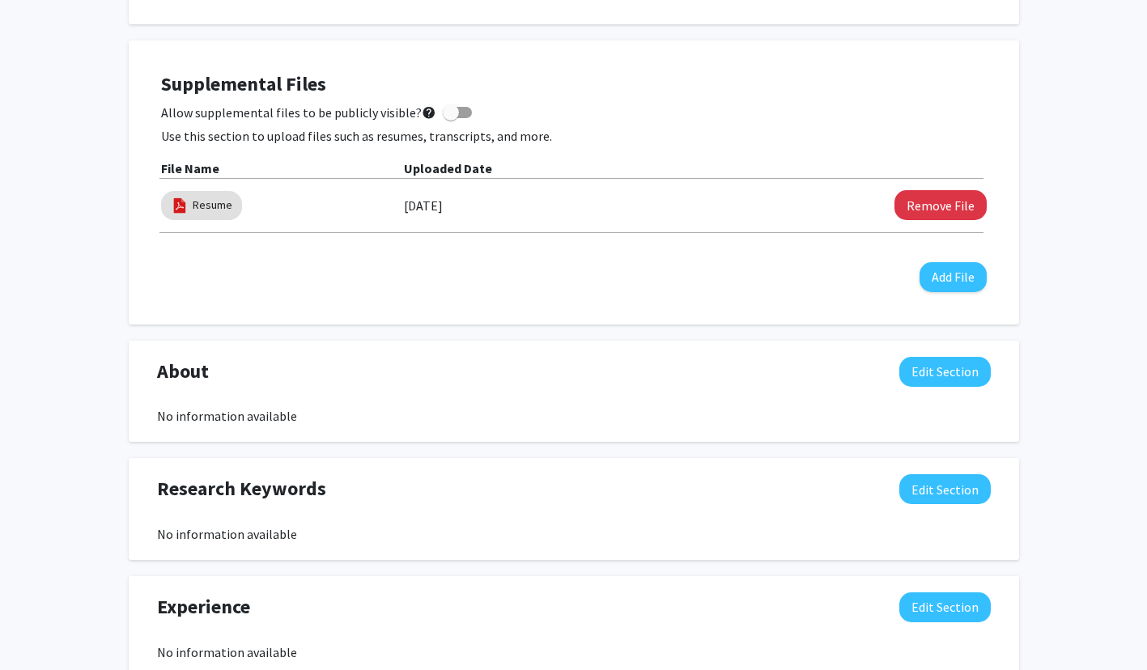
scroll to position [750, 0]
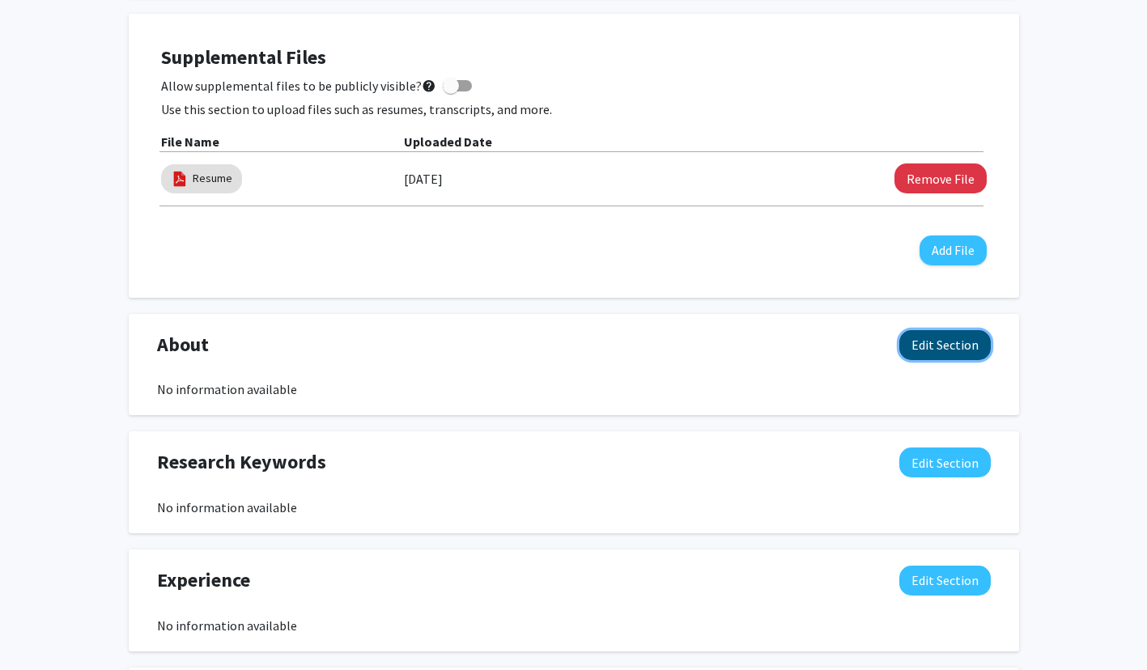
click at [941, 347] on button "Edit Section" at bounding box center [944, 345] width 91 height 30
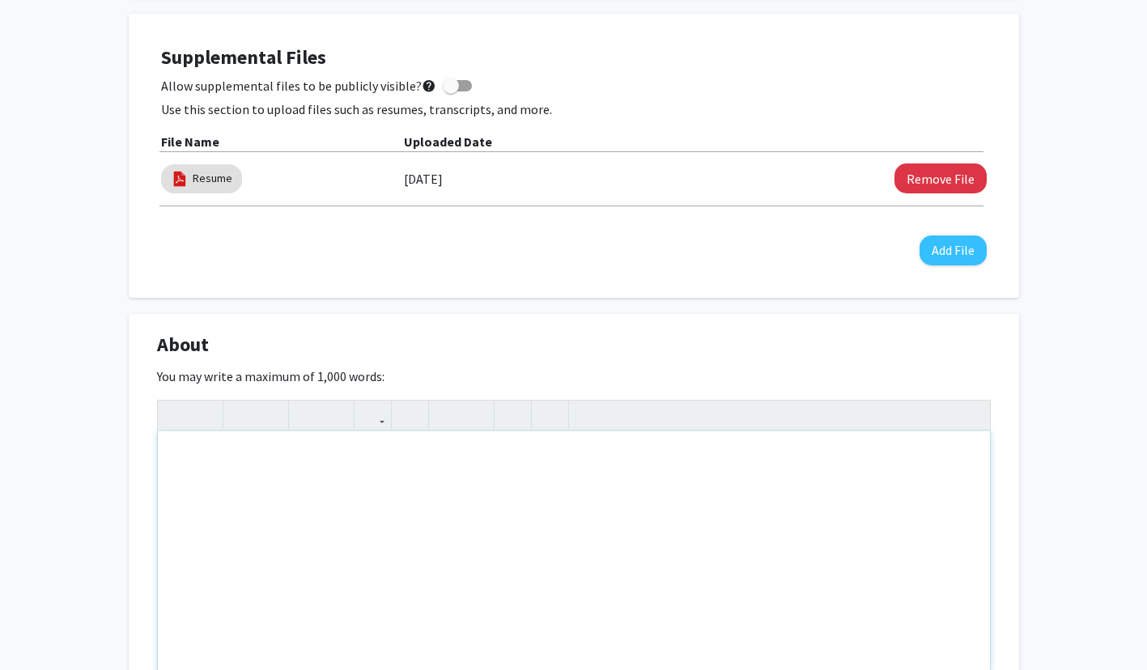
click at [377, 461] on div "Note to users with screen readers: Please deactivate our accessibility plugin f…" at bounding box center [574, 552] width 832 height 243
paste div "Note to users with screen readers: Please deactivate our accessibility plugin f…"
type textarea "<p>I am a dedicated and ambitious third year engineering student at [GEOGRAPHIC…"
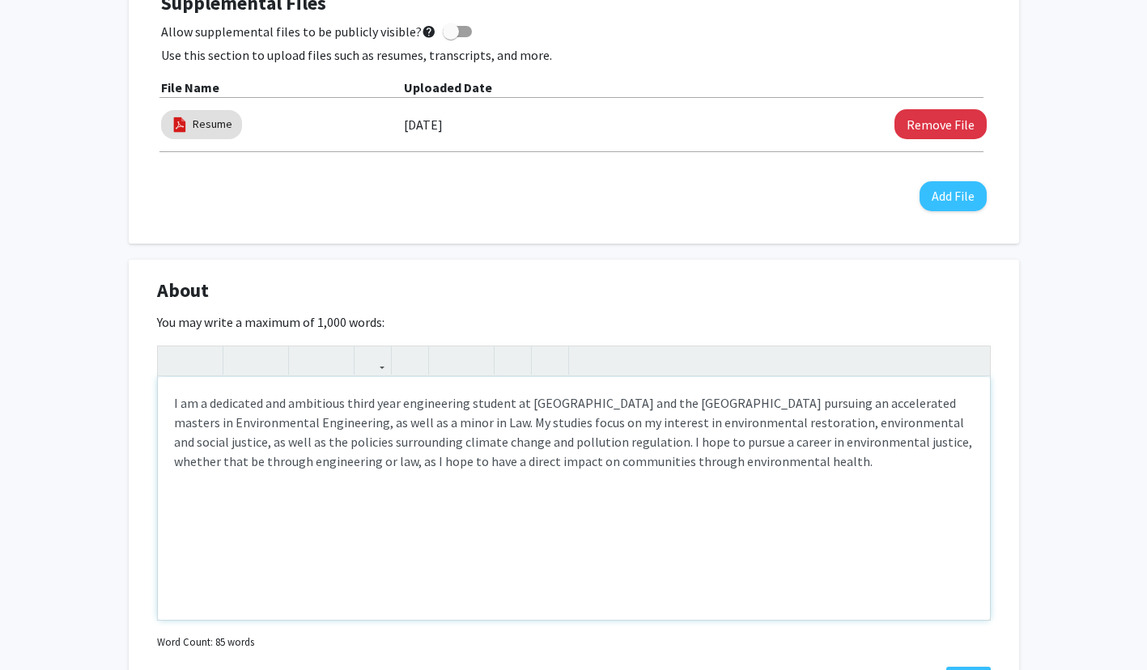
scroll to position [805, 0]
click at [801, 426] on p "I am a dedicated and ambitious third year engineering student at [GEOGRAPHIC_DA…" at bounding box center [574, 432] width 800 height 78
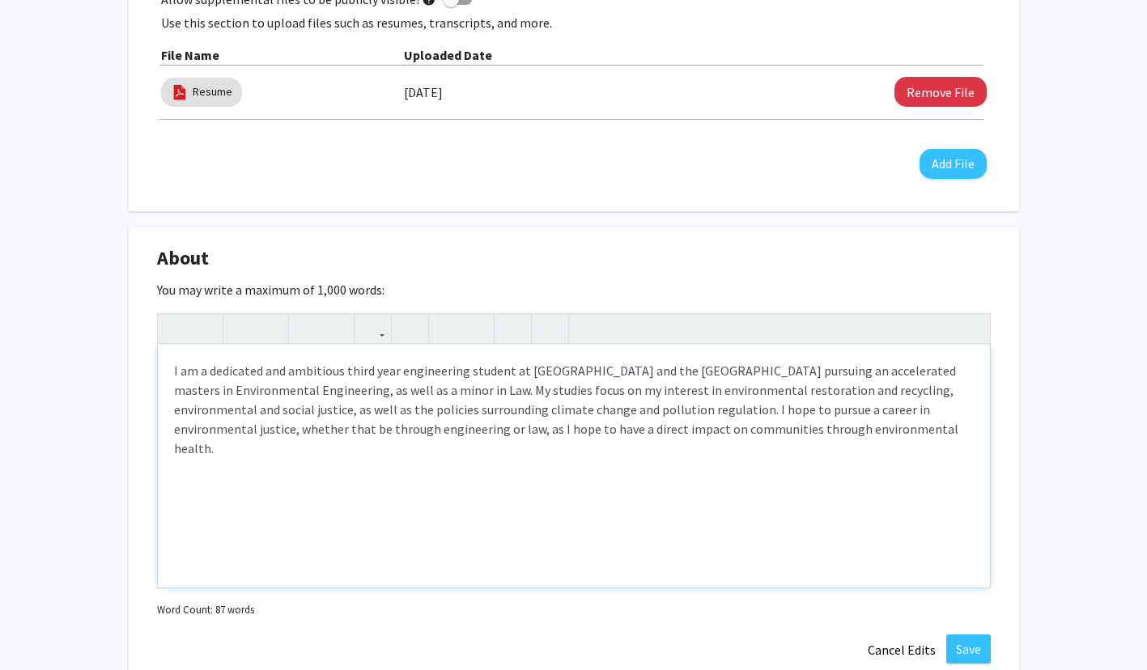
scroll to position [839, 0]
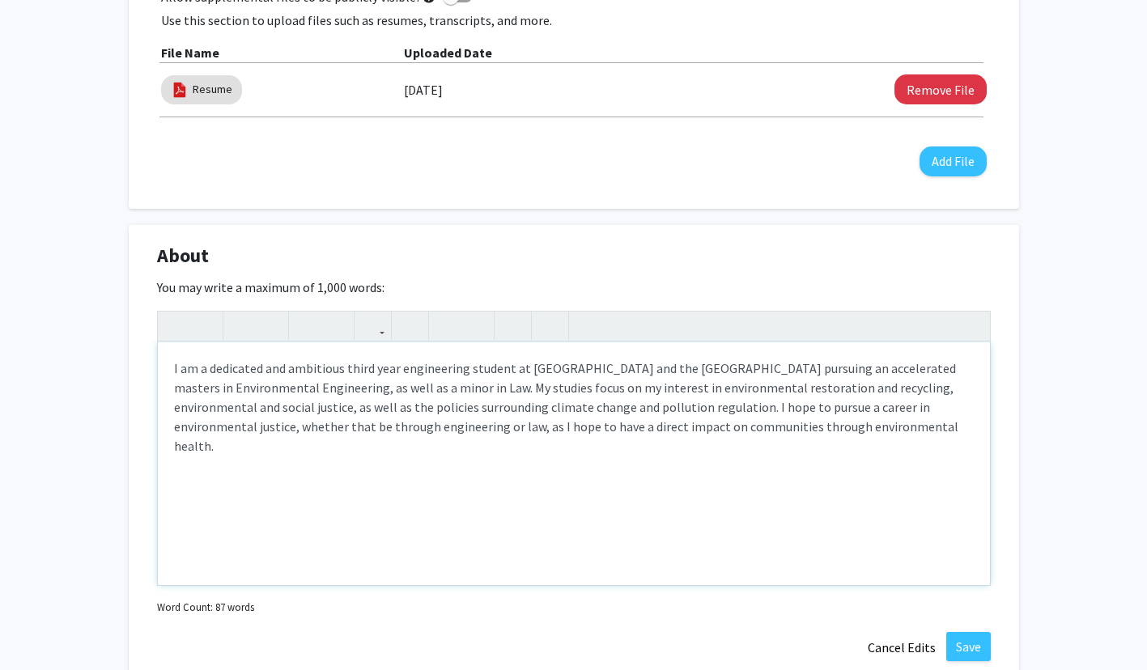
click at [843, 429] on p "I am a dedicated and ambitious third year engineering student at [GEOGRAPHIC_DA…" at bounding box center [574, 407] width 800 height 97
click at [727, 426] on p "I am a dedicated and ambitious third year engineering student at [GEOGRAPHIC_DA…" at bounding box center [574, 407] width 800 height 97
type textarea "<p>I am a dedicated and ambitious third year engineering student at [GEOGRAPHIC…"
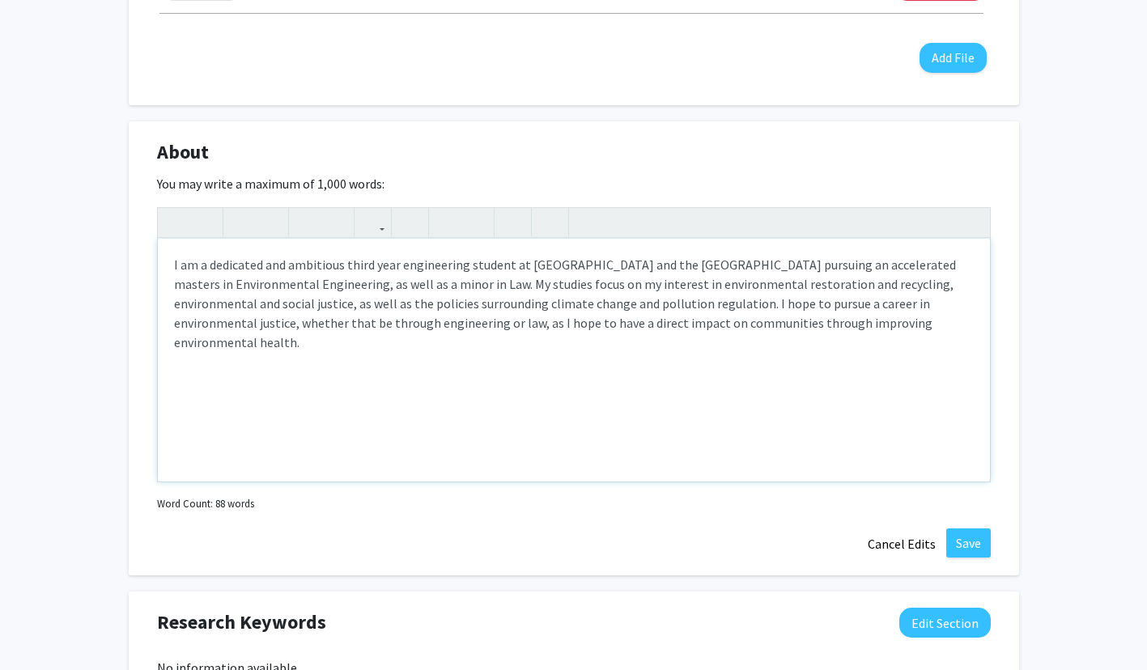
scroll to position [944, 0]
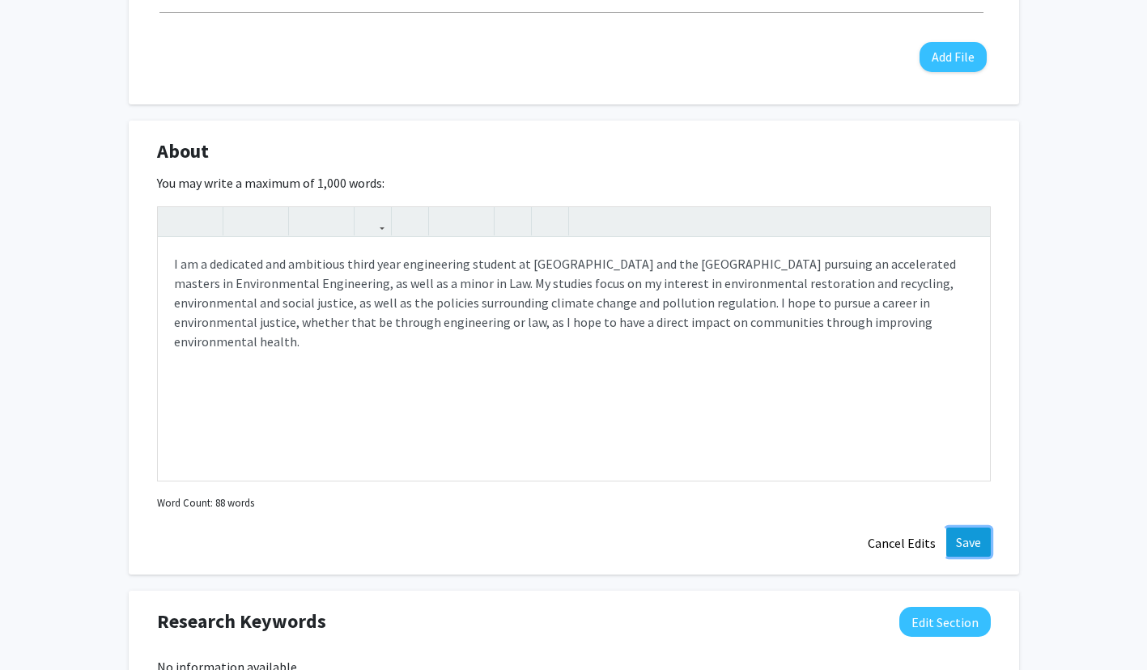
click at [975, 549] on button "Save" at bounding box center [968, 542] width 45 height 29
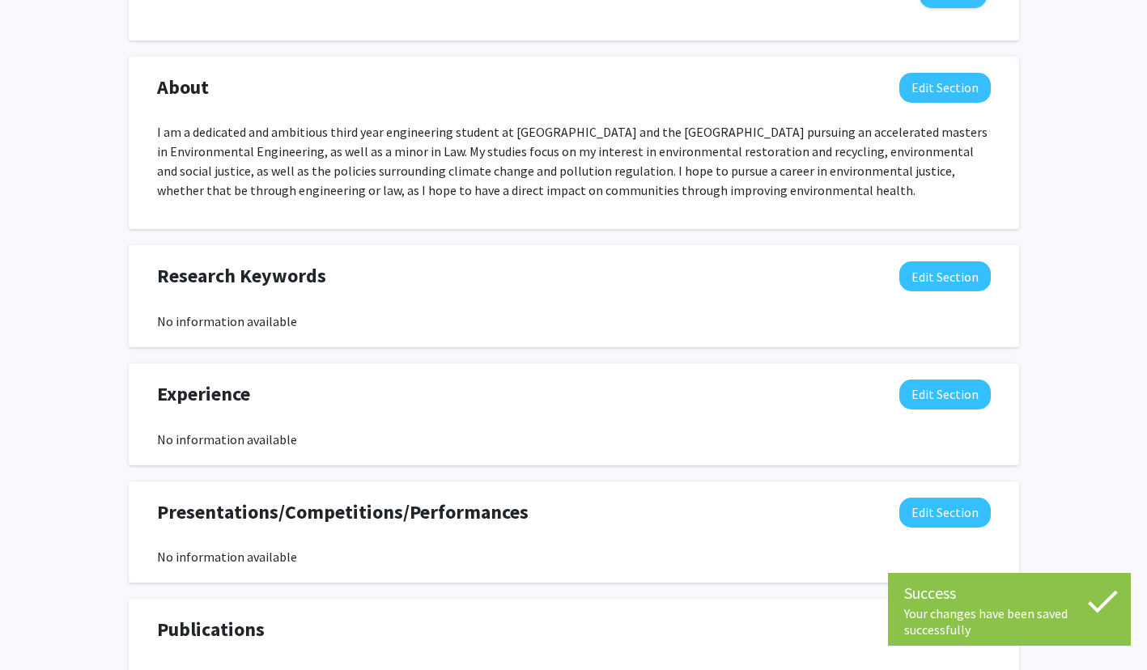
scroll to position [1009, 0]
click at [920, 273] on button "Edit Section" at bounding box center [944, 276] width 91 height 30
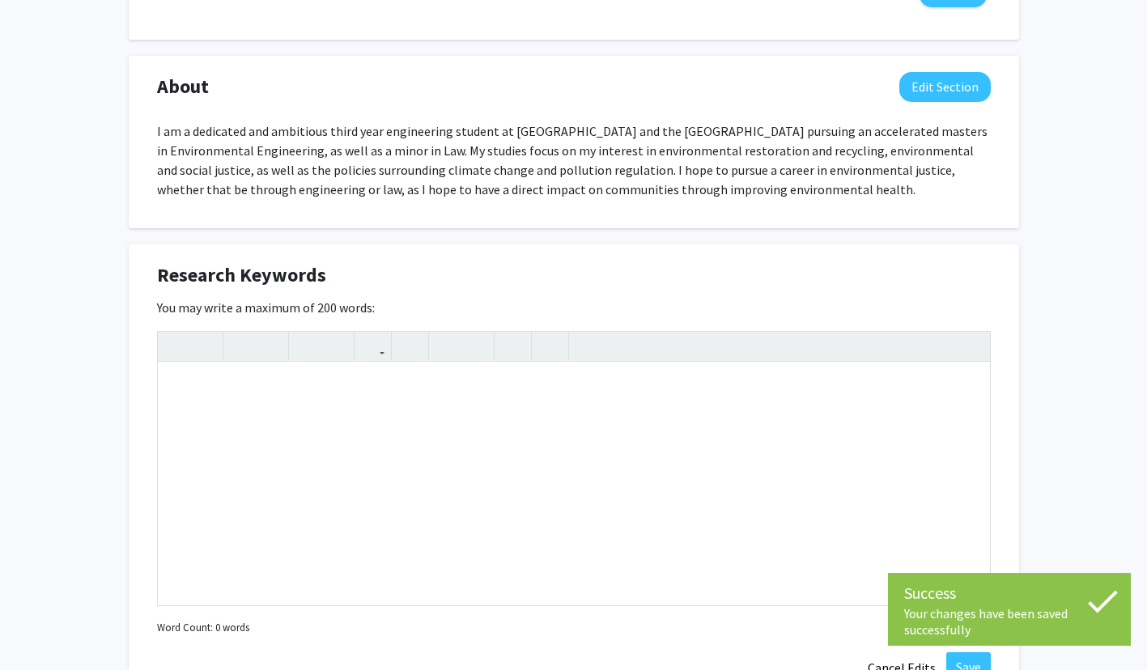
scroll to position [1091, 0]
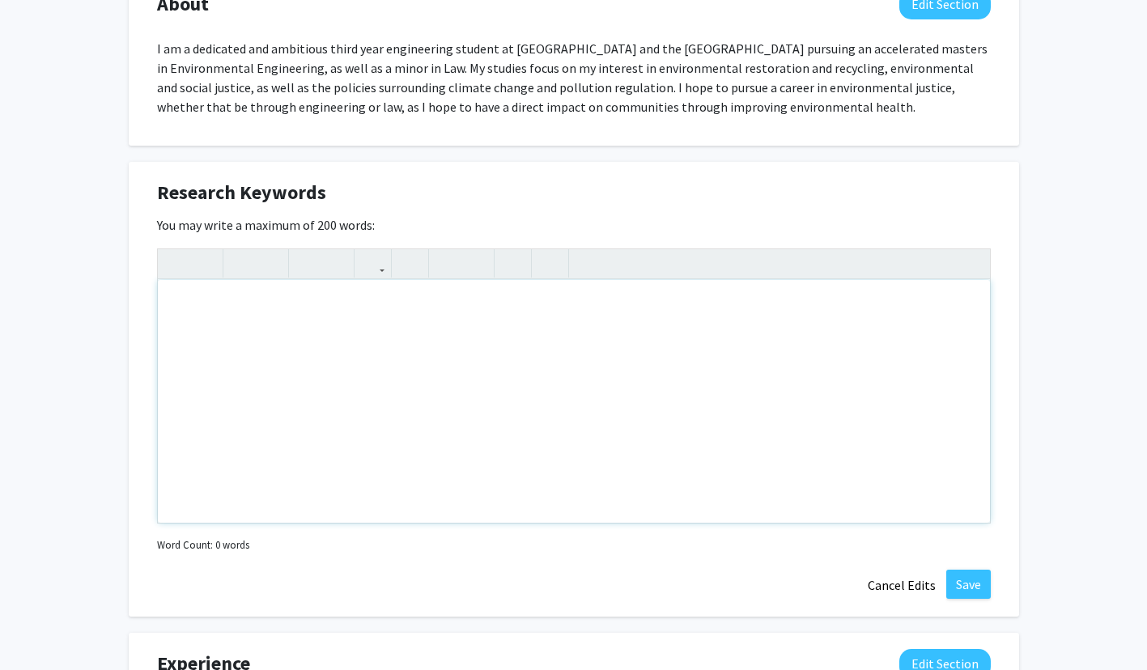
click at [646, 313] on div "Note to users with screen readers: Please deactivate our accessibility plugin f…" at bounding box center [574, 401] width 832 height 243
type textarea "<p>Climate Change</p>"
click at [880, 588] on button "Cancel Edits" at bounding box center [901, 585] width 89 height 31
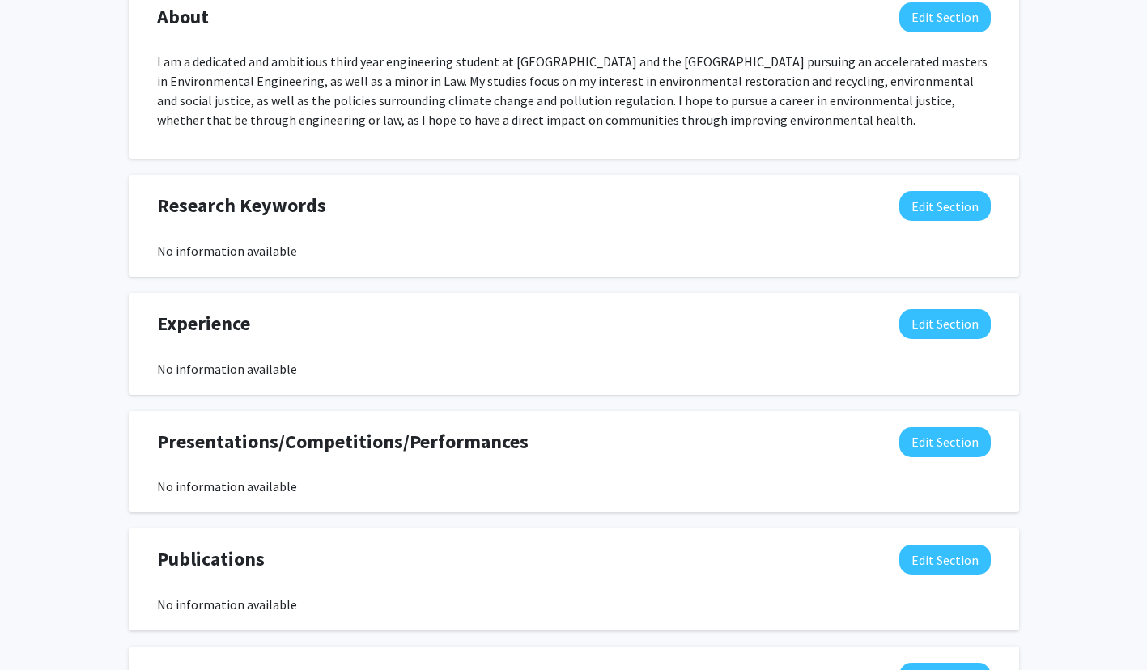
scroll to position [1052, 0]
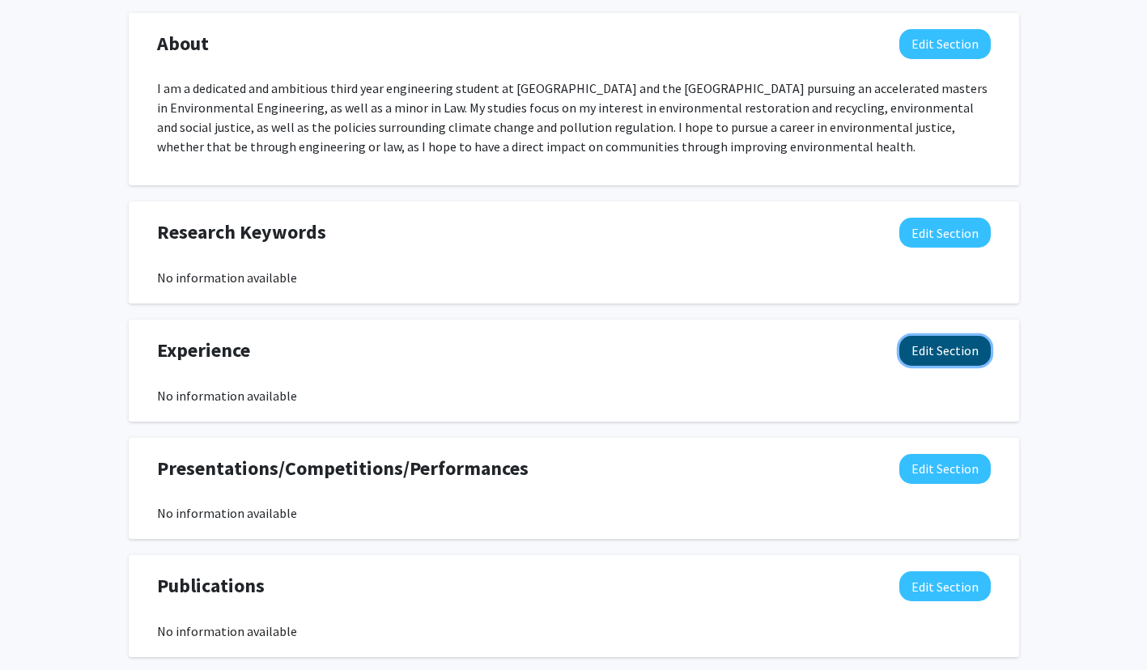
click at [966, 351] on button "Edit Section" at bounding box center [944, 351] width 91 height 30
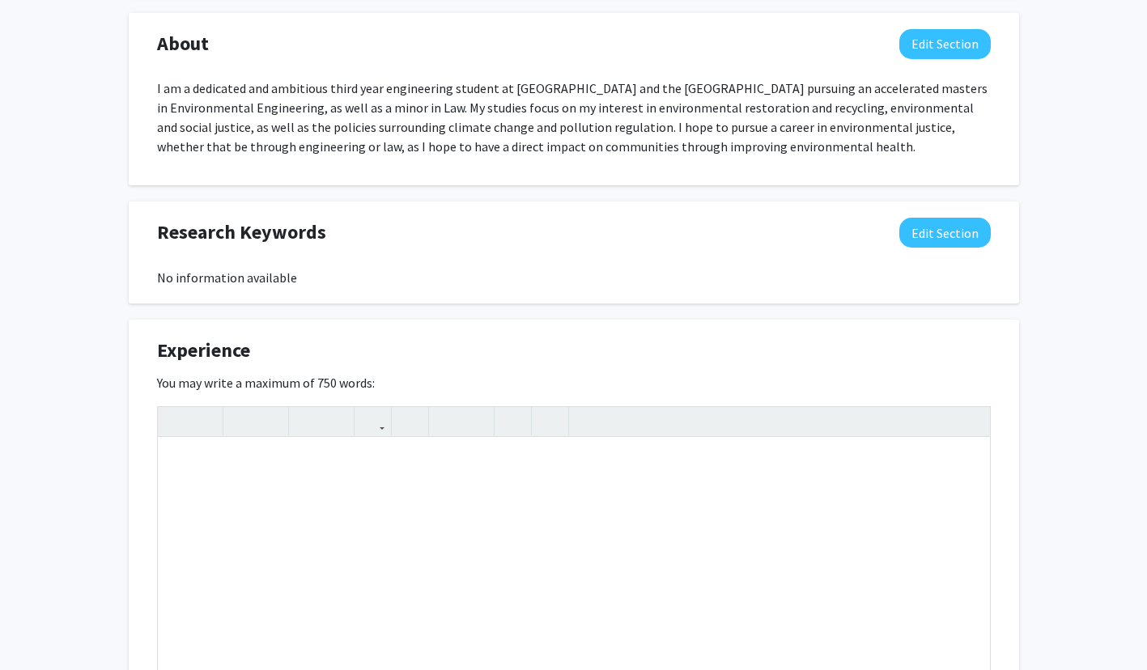
click at [961, 340] on div "Experience Edit Section" at bounding box center [574, 354] width 858 height 37
click at [1044, 329] on div "[PERSON_NAME] Edit Section See Public View help Degree Level: Undergraduate Stu…" at bounding box center [573, 153] width 1147 height 2292
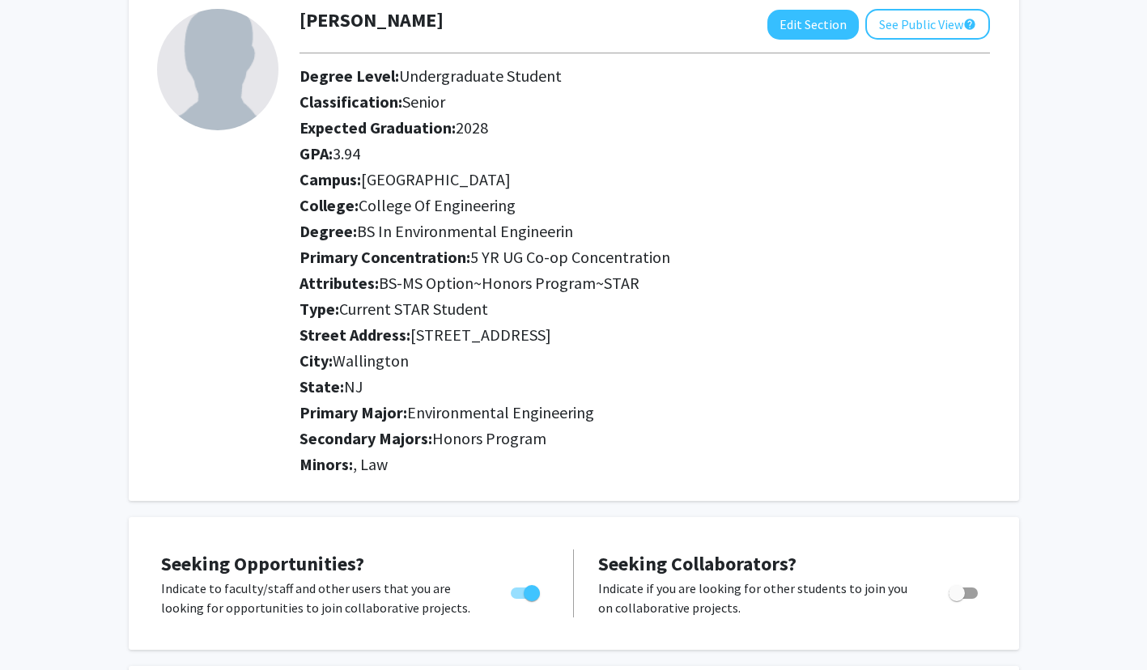
scroll to position [0, 0]
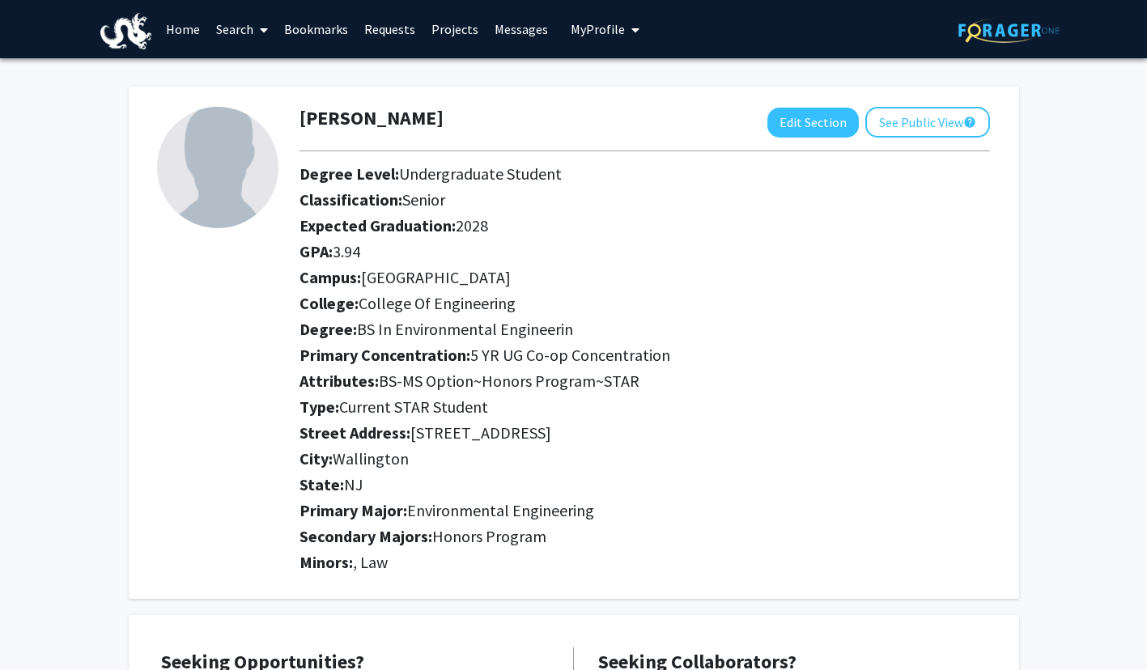
click at [467, 23] on link "Projects" at bounding box center [454, 29] width 63 height 57
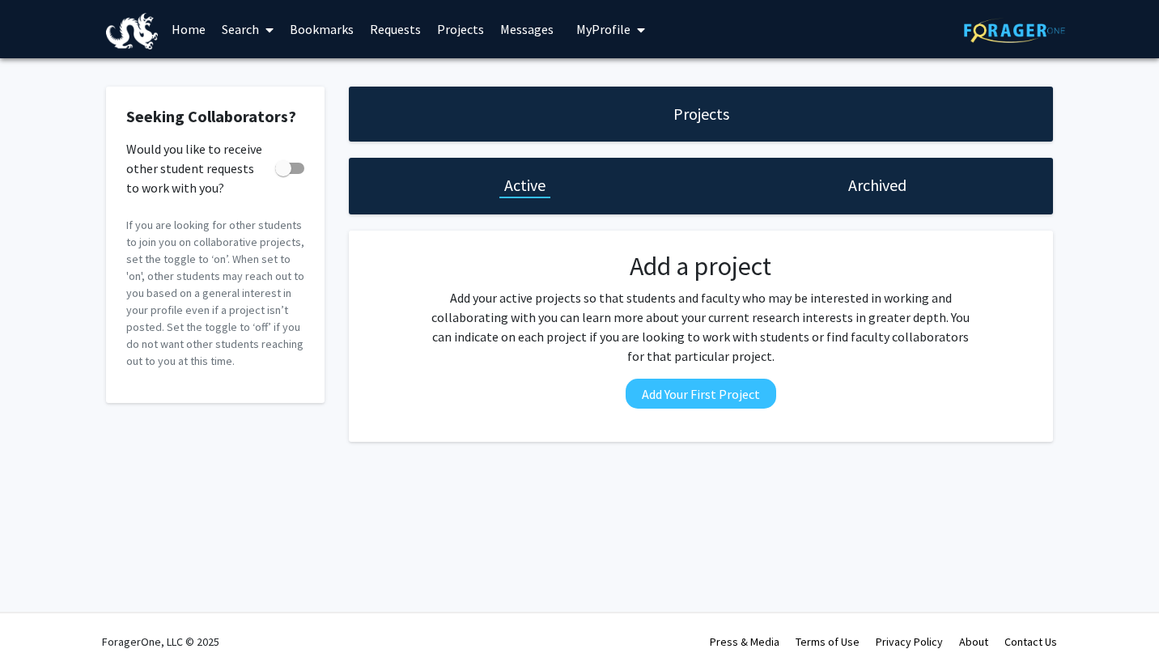
click at [214, 20] on link "Search" at bounding box center [248, 29] width 68 height 57
click at [193, 20] on link "Home" at bounding box center [189, 29] width 50 height 57
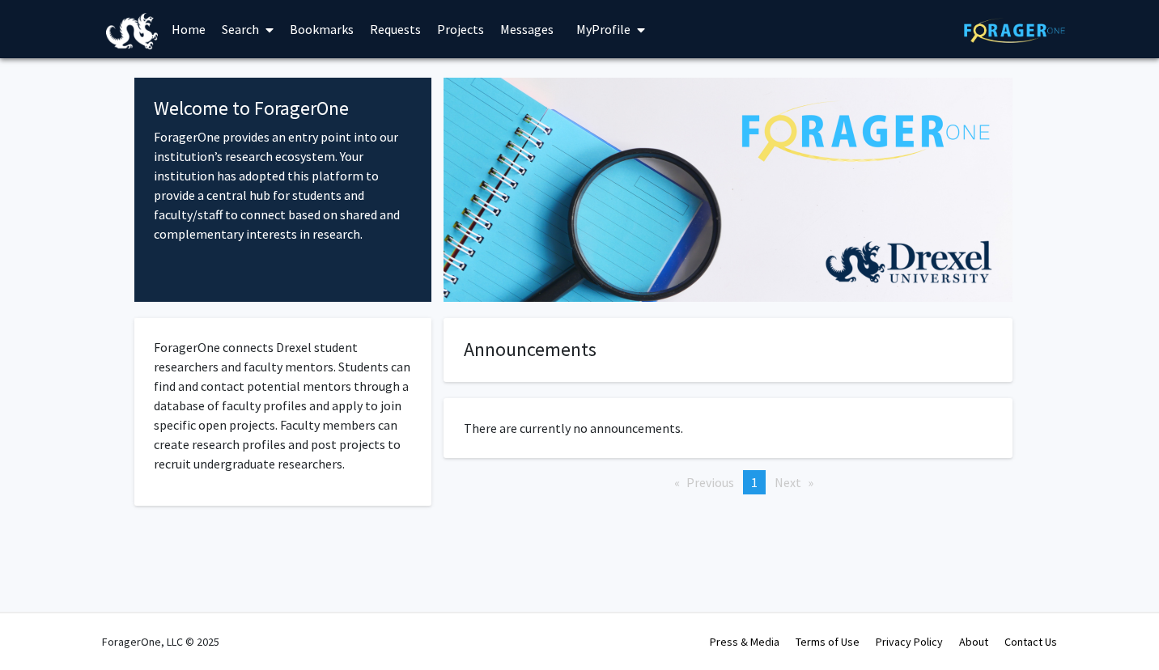
click at [242, 32] on link "Search" at bounding box center [248, 29] width 68 height 57
click at [281, 79] on span "Faculty/Staff" at bounding box center [273, 74] width 119 height 32
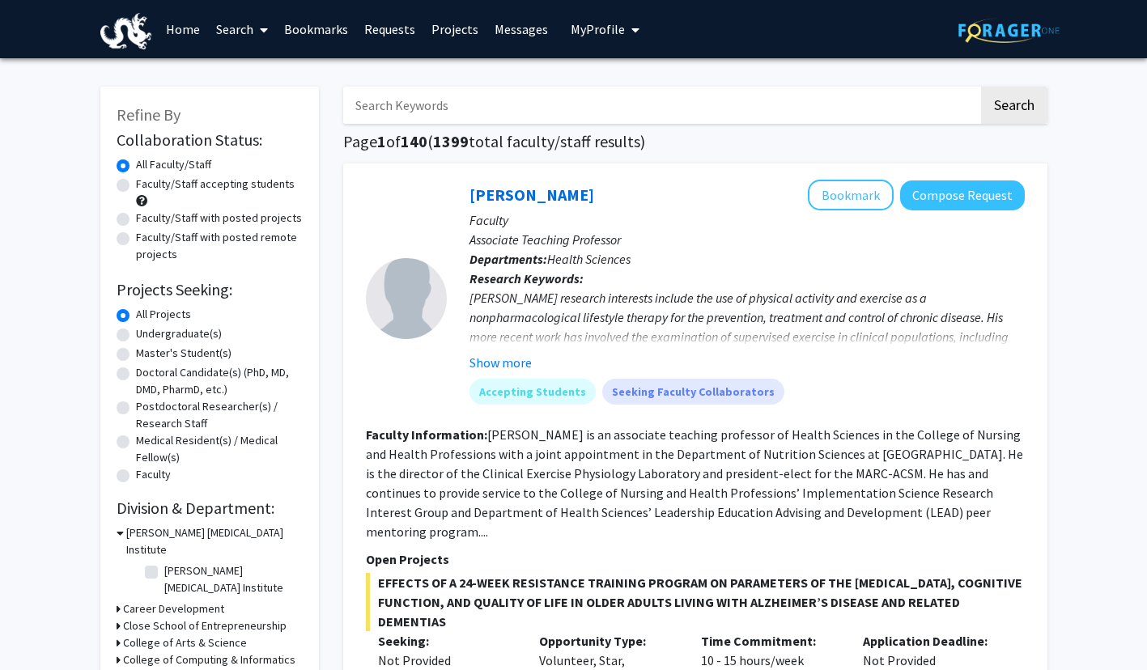
click at [406, 100] on input "Search Keywords" at bounding box center [660, 105] width 635 height 37
paste input "[PERSON_NAME]"
type input "[PERSON_NAME]"
click at [981, 87] on button "Search" at bounding box center [1014, 105] width 66 height 37
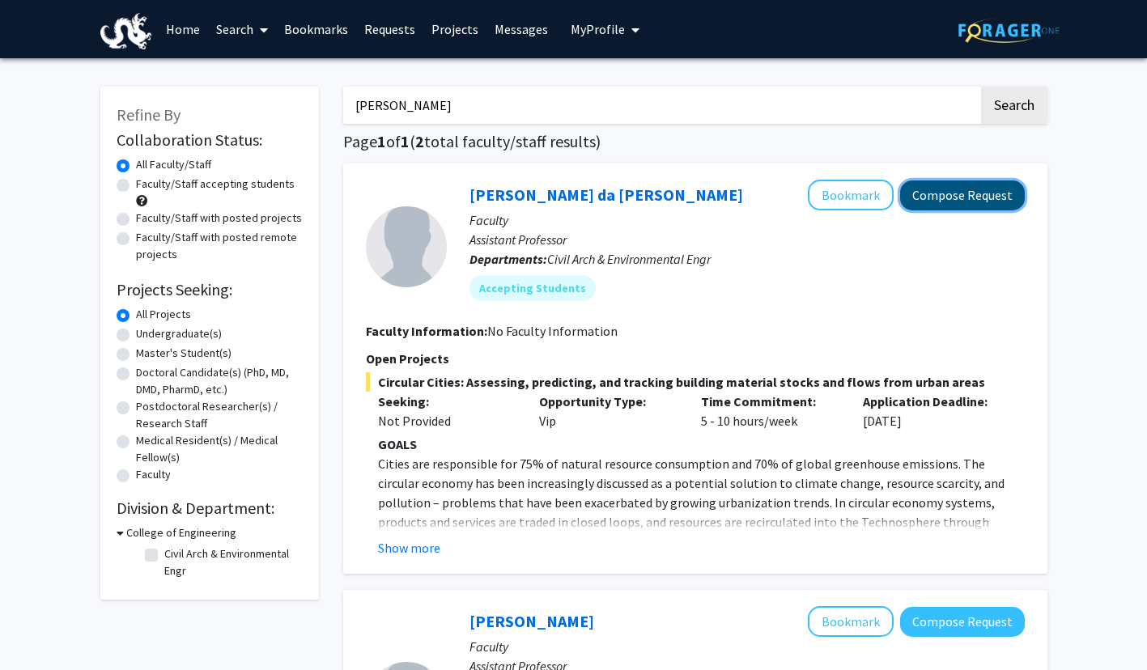
click at [969, 202] on button "Compose Request" at bounding box center [962, 196] width 125 height 30
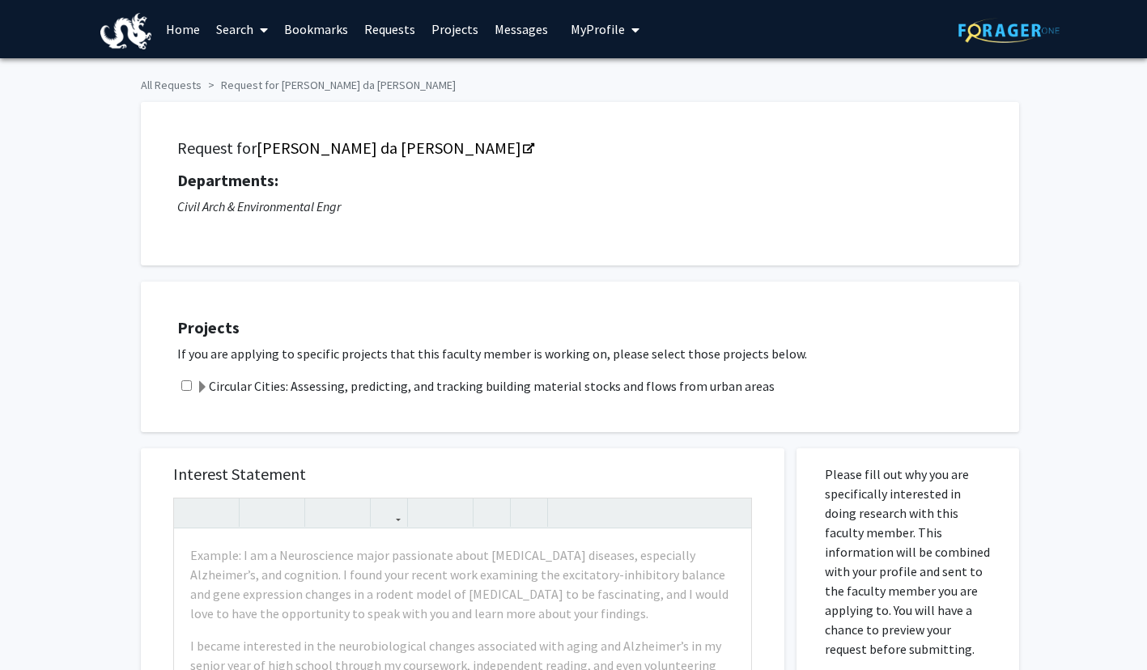
scroll to position [99, 0]
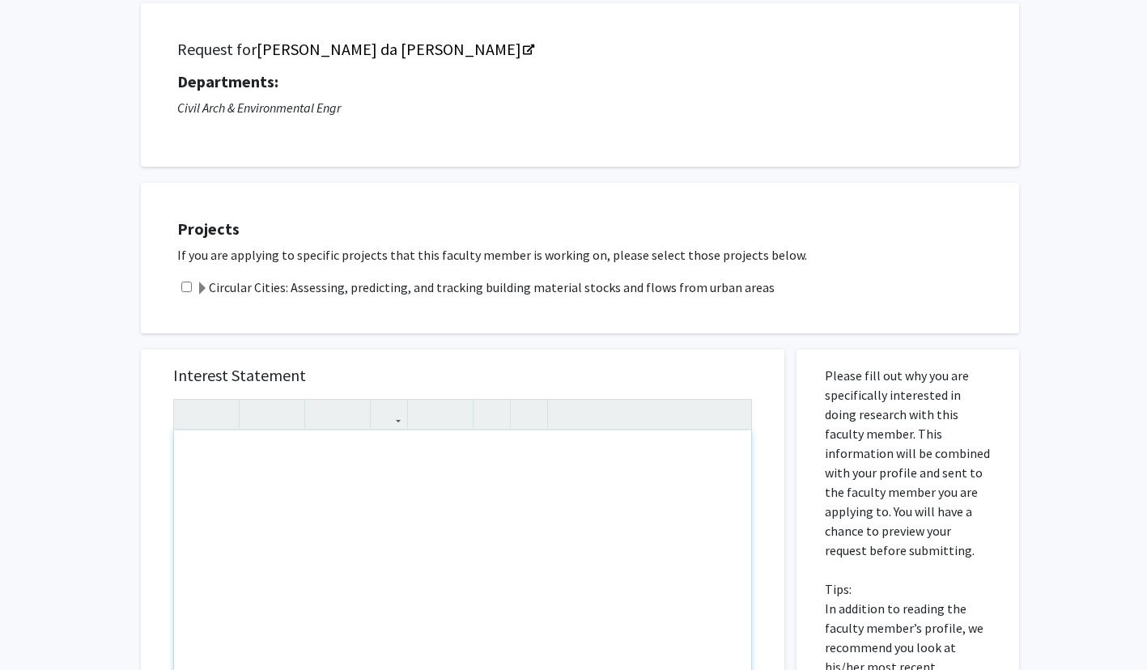
click at [187, 288] on input "checkbox" at bounding box center [186, 287] width 11 height 11
checkbox input "true"
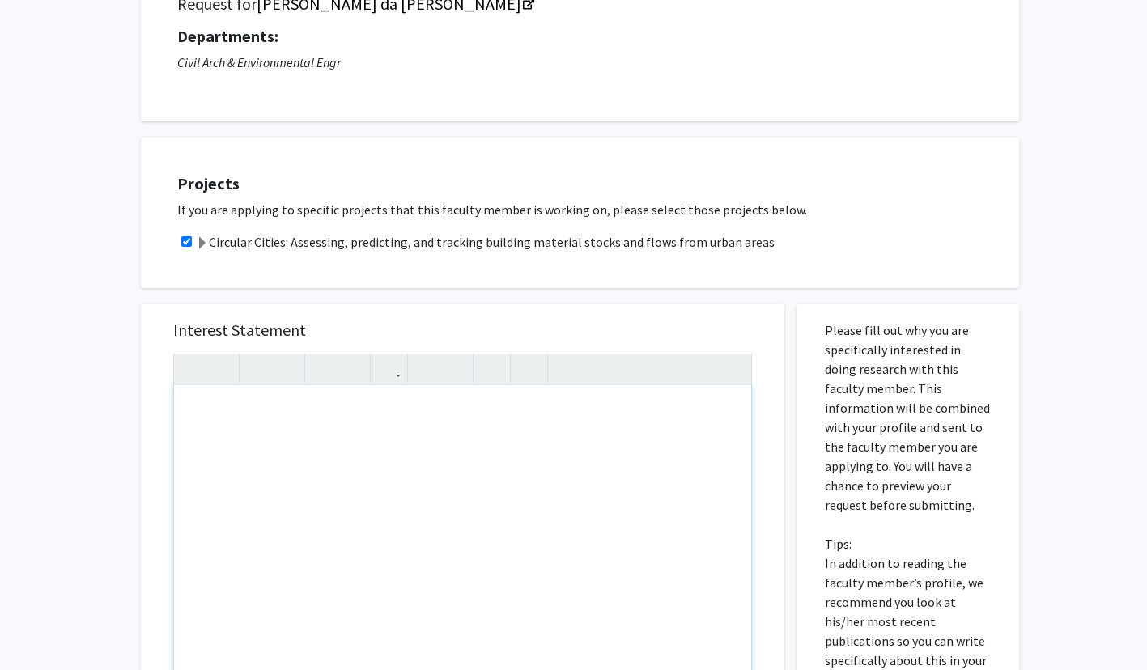
scroll to position [309, 0]
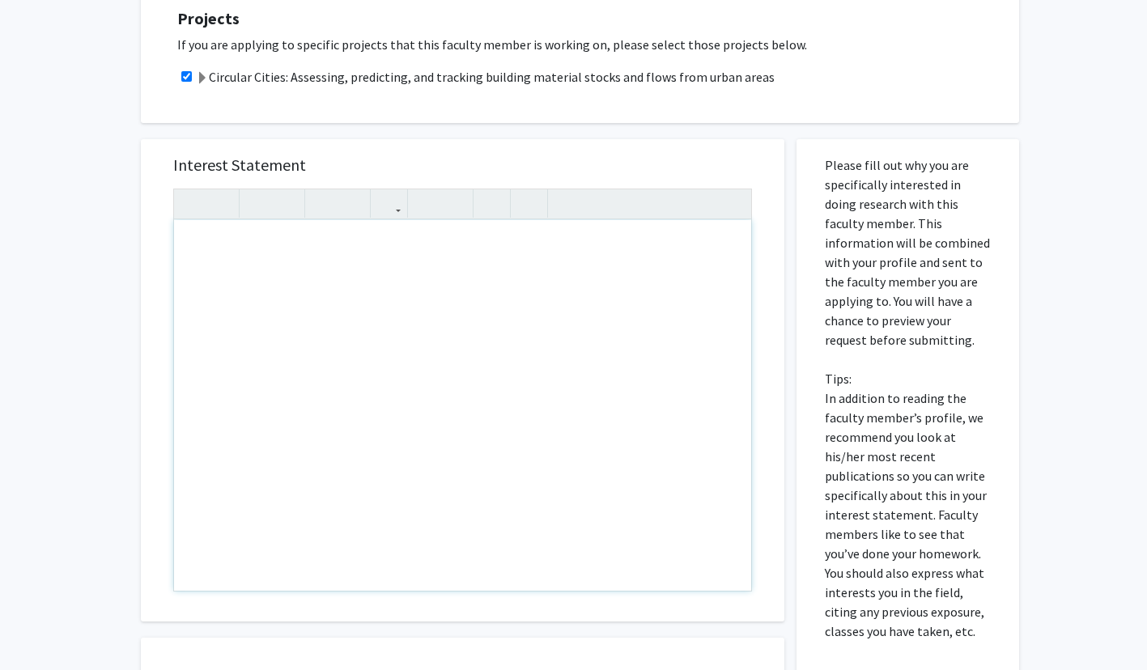
click at [530, 533] on div "Note to users with screen readers: Please press Alt+0 or Option+0 to deactivate…" at bounding box center [462, 405] width 577 height 371
click at [950, 431] on p "Please fill out why you are specifically interested in doing research with this…" at bounding box center [908, 398] width 166 height 486
click at [377, 270] on div "Note to users with screen readers: Please press Alt+0 or Option+0 to deactivate…" at bounding box center [462, 405] width 577 height 371
click at [456, 257] on div "I am an Enviromental Engineering student" at bounding box center [462, 405] width 577 height 371
click at [456, 257] on div "I am an Enviromental Engineering student passionate about" at bounding box center [462, 405] width 577 height 371
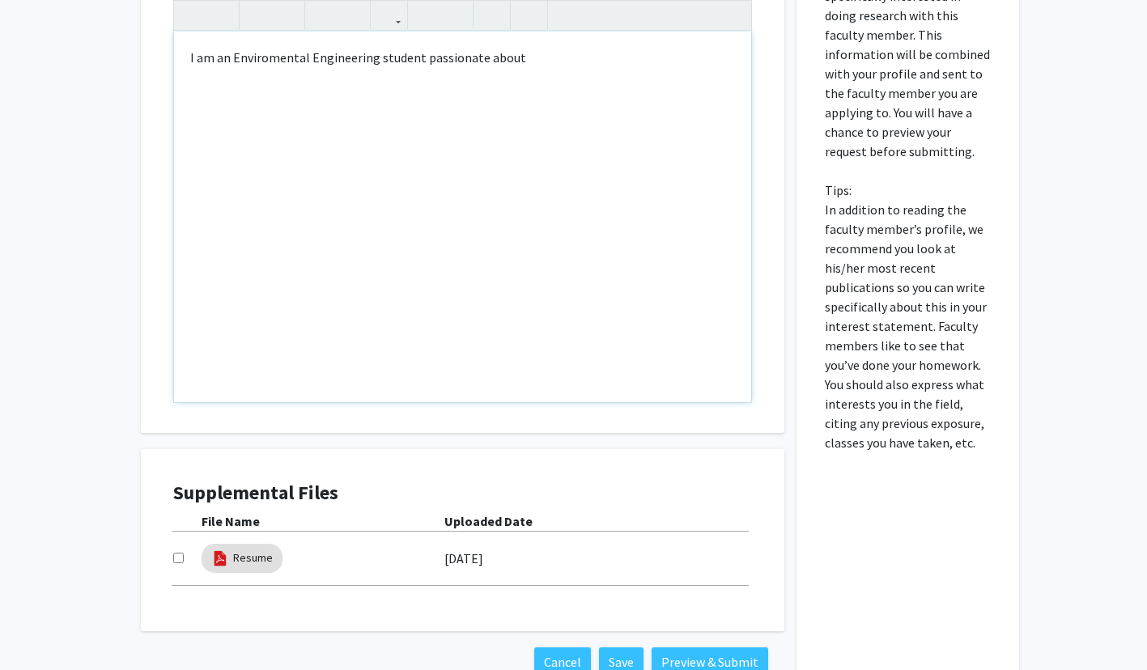
scroll to position [494, 0]
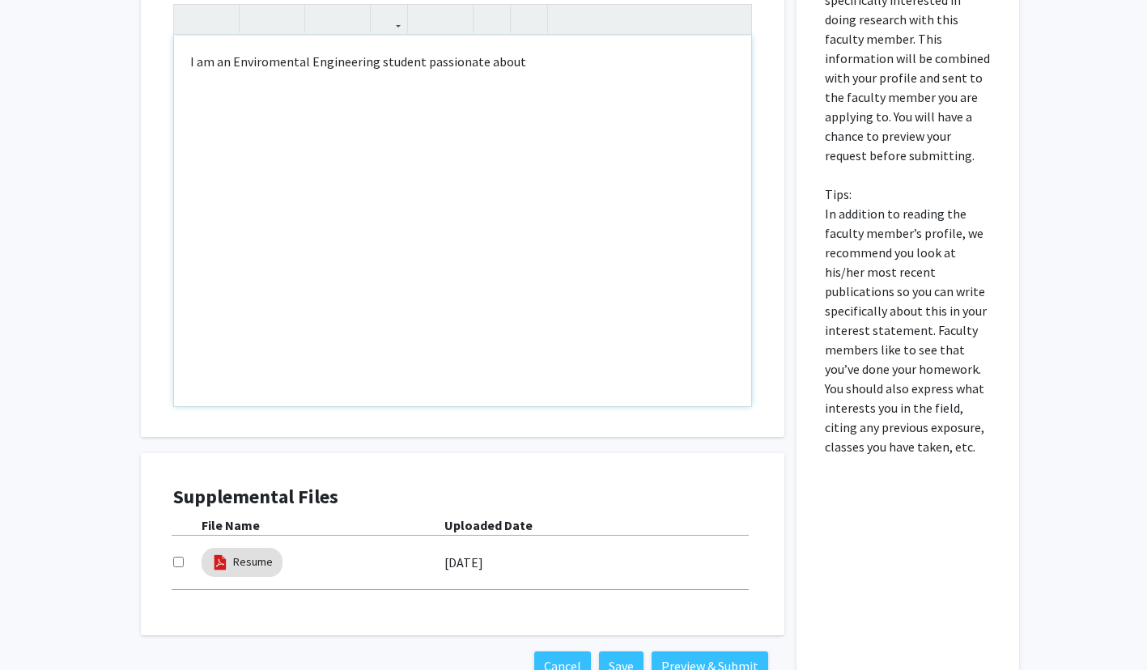
click at [536, 72] on div "I am an Enviromental Engineering student passionate about" at bounding box center [462, 221] width 577 height 371
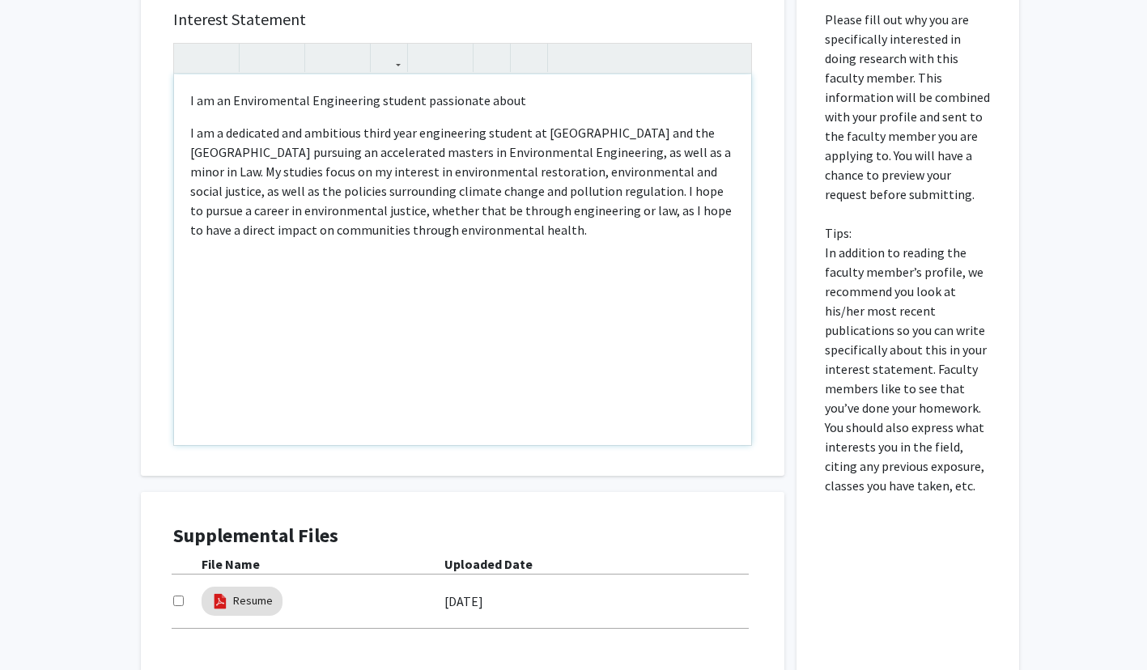
scroll to position [454, 0]
click at [572, 88] on div "I am an Enviromental Engineering student passionate about I am a dedicated and …" at bounding box center [462, 260] width 577 height 371
type textarea "<p>I am an Enviromental Engineering student passionate about creating a better&…"
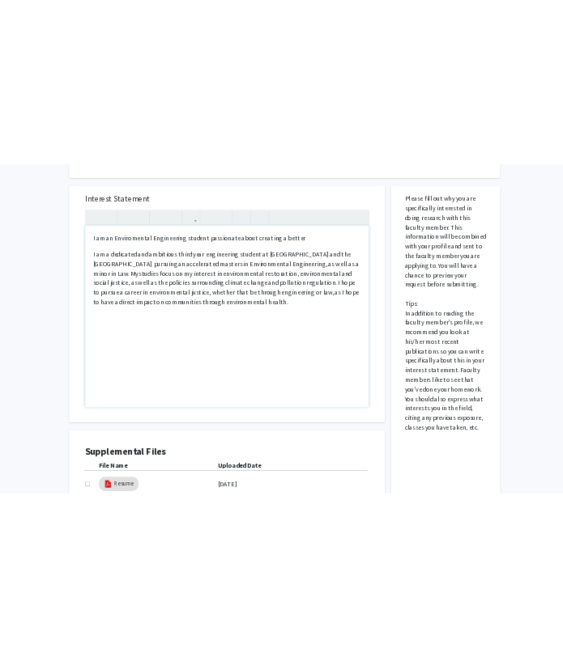
scroll to position [402, 0]
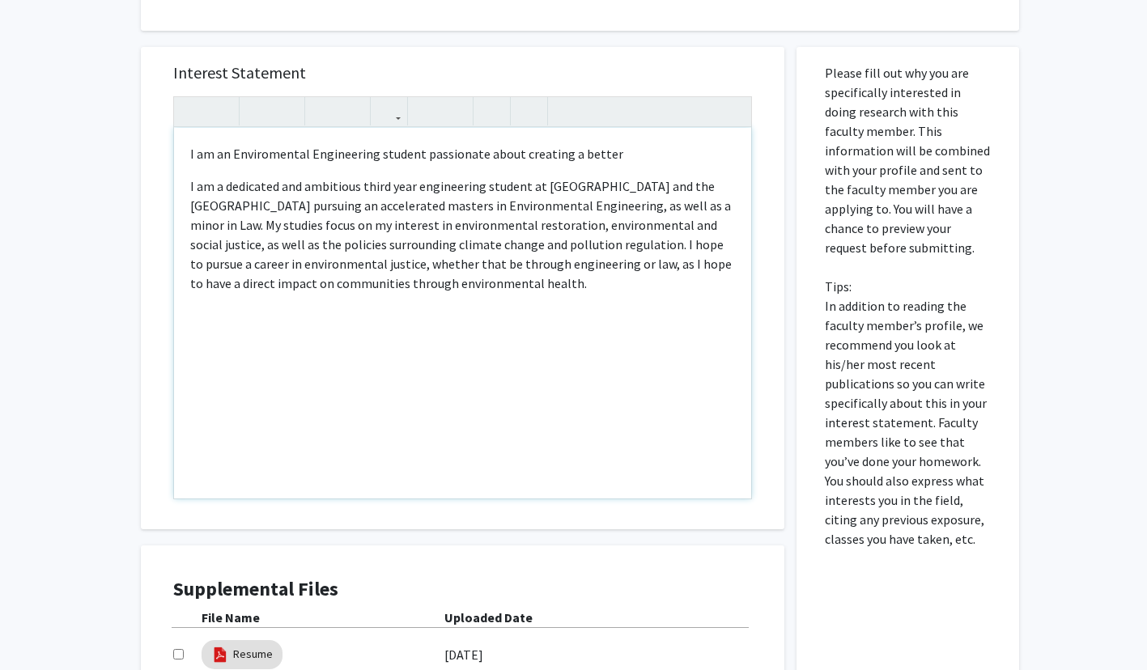
drag, startPoint x: 357, startPoint y: 277, endPoint x: 151, endPoint y: 162, distance: 235.6
click at [151, 162] on div "Interest Statement <p>I am an Enviromental Engineering student passionate about…" at bounding box center [463, 288] width 644 height 482
copy div "I am an Enviromental Engineering student passionate about creating a better I a…"
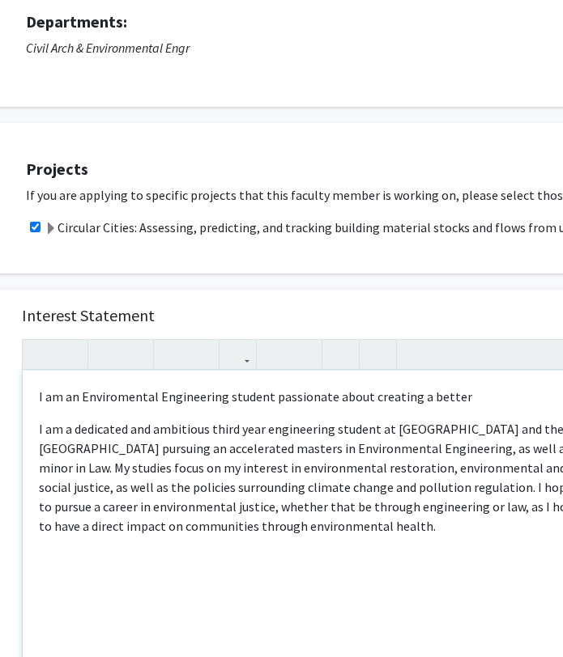
scroll to position [162, 63]
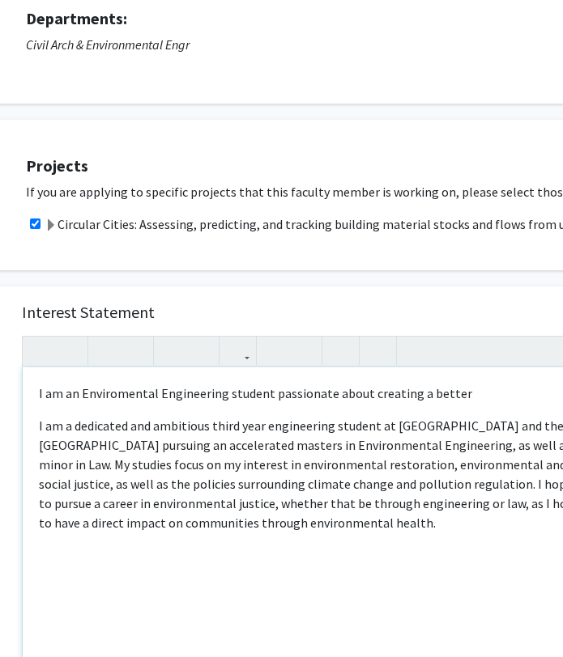
click at [370, 553] on div "I am an Enviromental Engineering student passionate about creating a better I a…" at bounding box center [311, 553] width 577 height 371
drag, startPoint x: 352, startPoint y: 538, endPoint x: 6, endPoint y: 316, distance: 411.8
click at [6, 316] on div "Interest Statement <p>I am an Enviromental Engineering student passionate about…" at bounding box center [311, 528] width 644 height 482
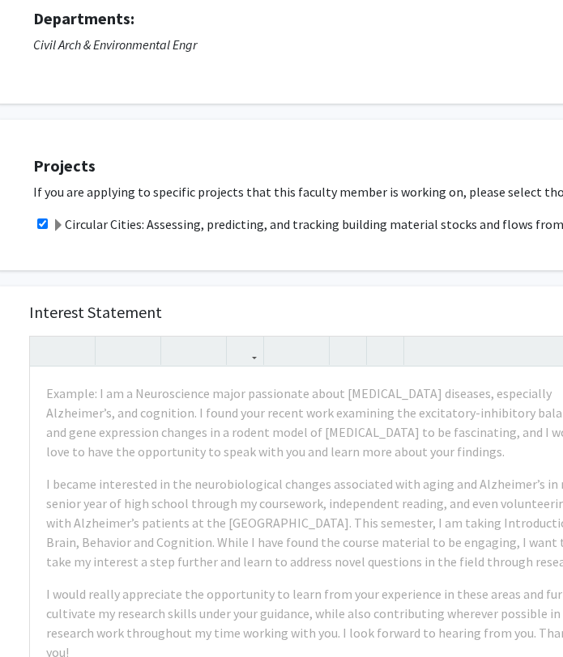
click at [358, 287] on div "Interest Statement Example: I am a Neuroscience major passionate about [MEDICAL…" at bounding box center [318, 528] width 611 height 482
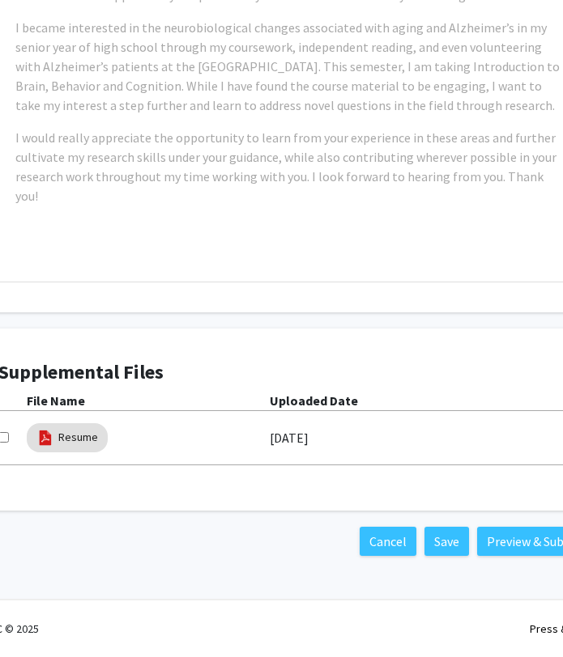
scroll to position [431, 87]
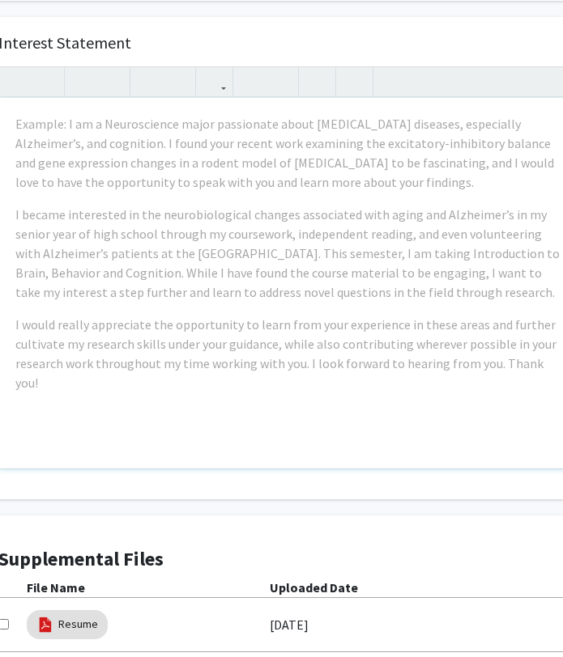
click at [348, 406] on div "Example: I am a Neuroscience major passionate about [MEDICAL_DATA] diseases, es…" at bounding box center [287, 283] width 577 height 371
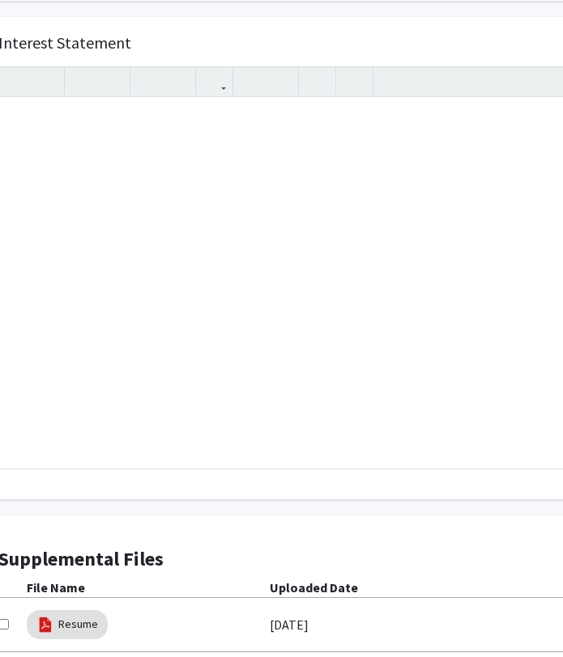
click at [317, 543] on div "Supplemental Files File Name Uploaded Date Resume [DATE]" at bounding box center [287, 607] width 611 height 150
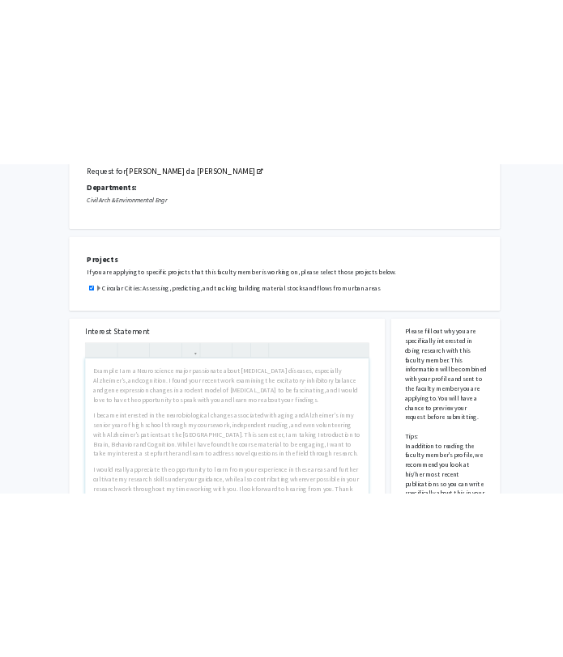
scroll to position [126, 0]
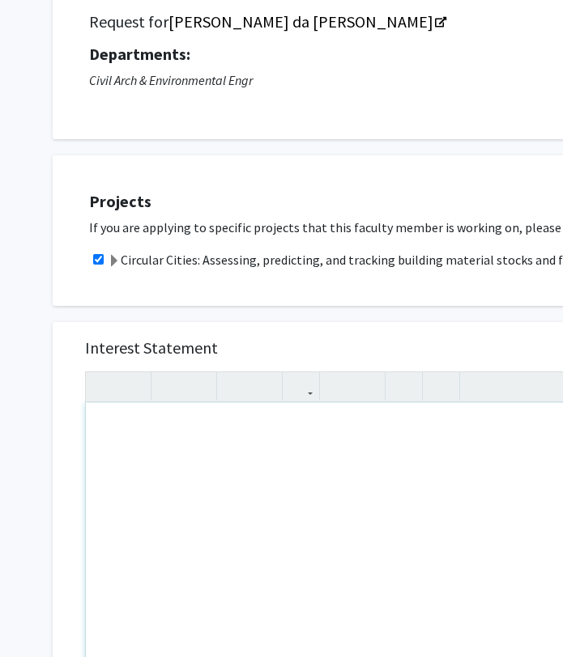
click at [233, 414] on div "Note to users with screen readers: Please press Alt+0 or Option+0 to deactivate…" at bounding box center [374, 588] width 577 height 371
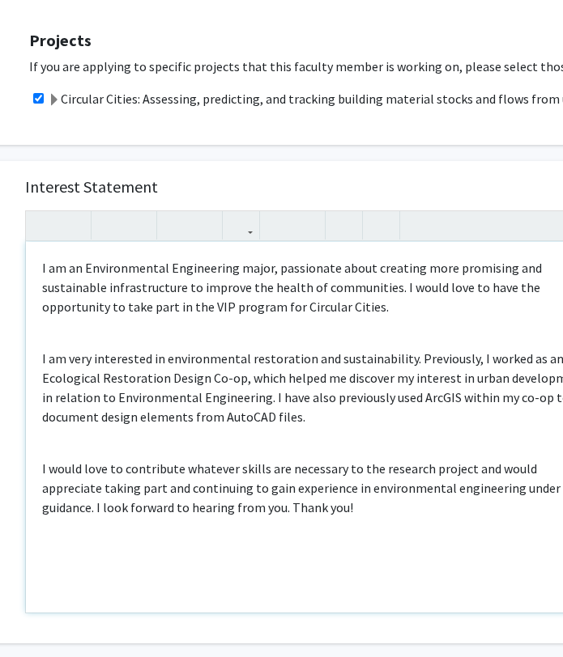
scroll to position [287, 61]
click at [318, 411] on p "I am very interested in environmental restoration and sustainability. Previousl…" at bounding box center [313, 388] width 545 height 78
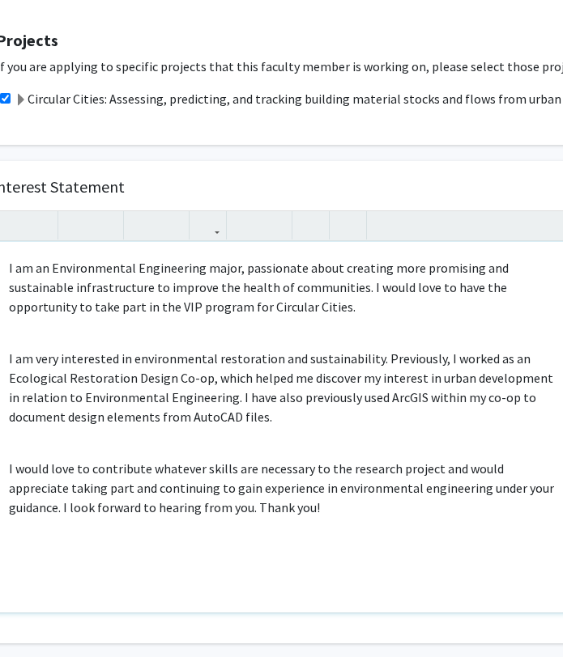
scroll to position [287, 89]
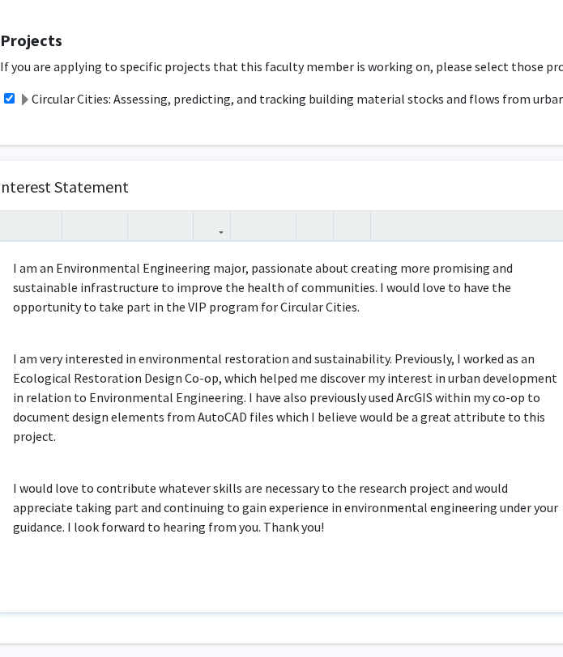
click at [317, 530] on p "I would love to contribute whatever skills are necessary to the research projec…" at bounding box center [285, 507] width 545 height 58
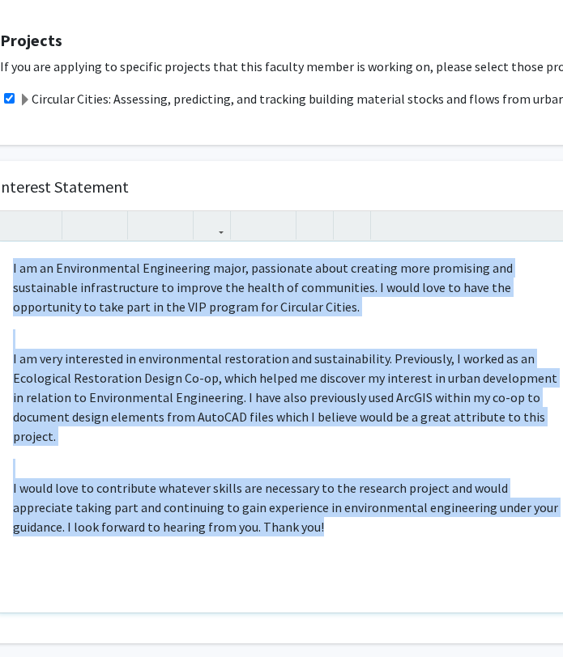
scroll to position [287, 49]
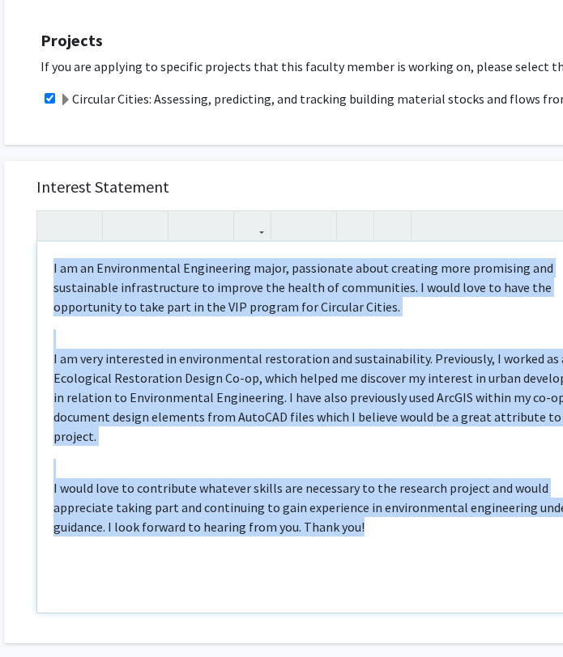
drag, startPoint x: 302, startPoint y: 525, endPoint x: 4, endPoint y: 240, distance: 412.2
click at [4, 240] on div "Interest Statement <p>I am an Environmental Engineering major, passionate about…" at bounding box center [326, 402] width 644 height 482
copy div "I am an Environmental Engineering major, passionate about creating more promisi…"
click at [335, 546] on div "I am an Environmental Engineering major, passionate about creating more promisi…" at bounding box center [325, 427] width 577 height 371
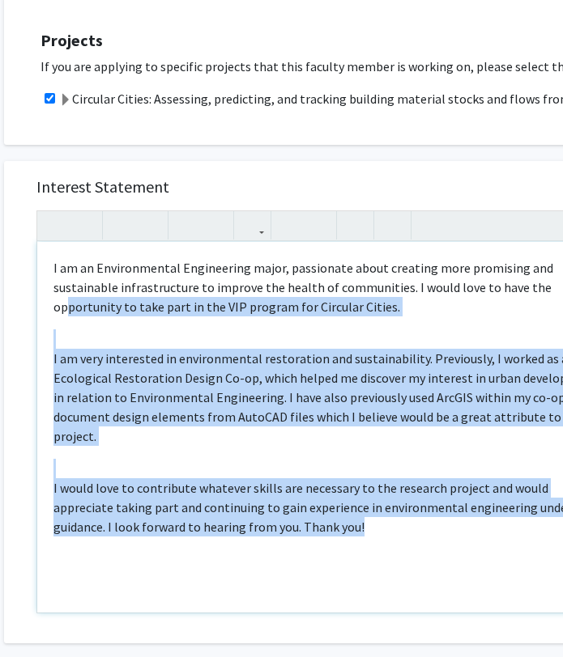
scroll to position [287, 5]
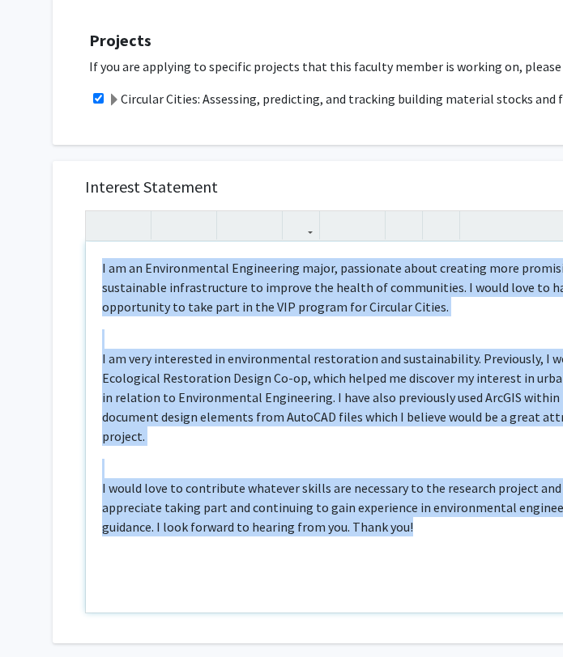
drag, startPoint x: 325, startPoint y: 539, endPoint x: -4, endPoint y: 173, distance: 492.4
click at [0, 173] on html "Skip navigation Home Search Bookmarks Requests Projects Messages My Profile [PE…" at bounding box center [281, 41] width 563 height 657
type textarea "<p>I am an Environmental Engineering major, passionate about creating more prom…"
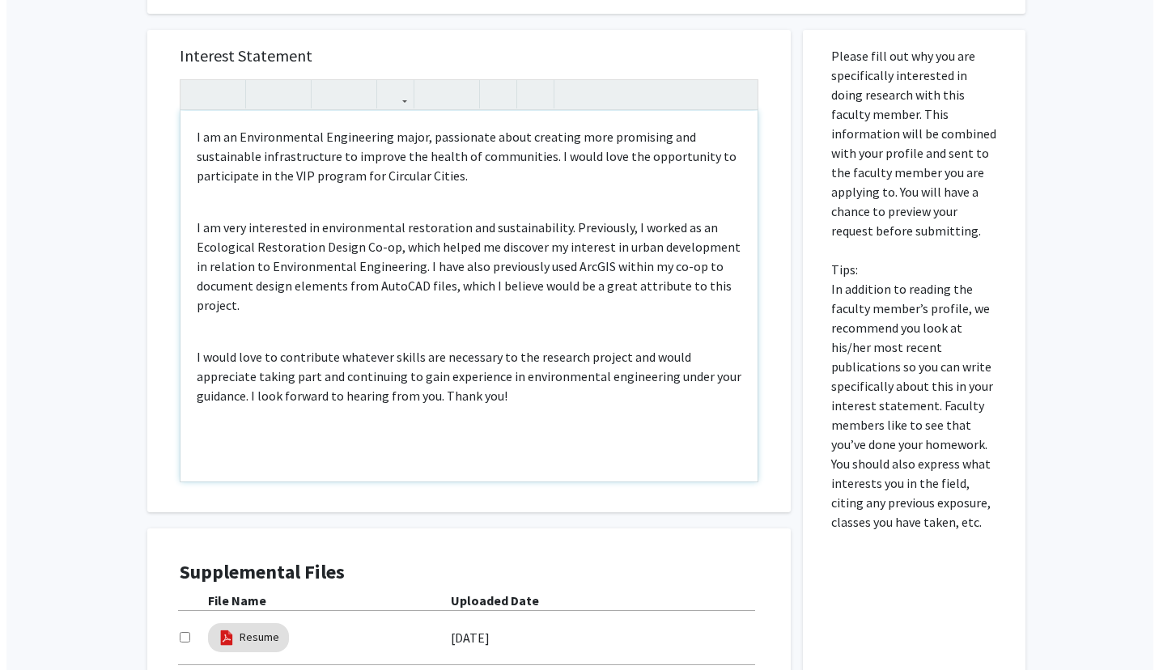
scroll to position [506, 0]
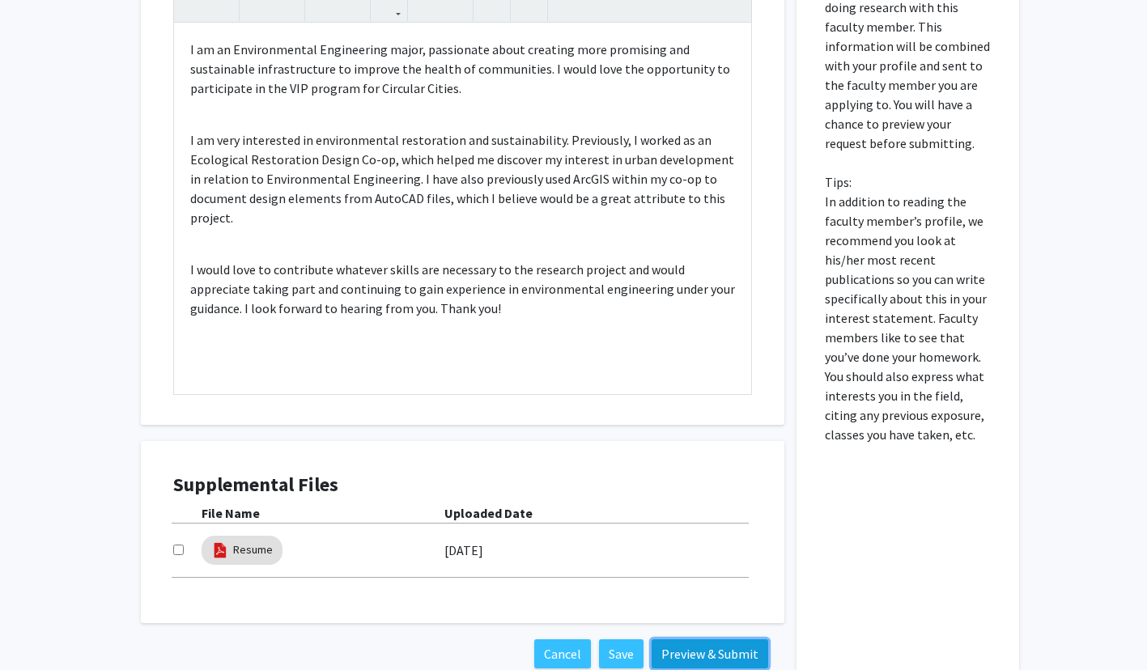
click at [712, 648] on button "Preview & Submit" at bounding box center [710, 653] width 117 height 29
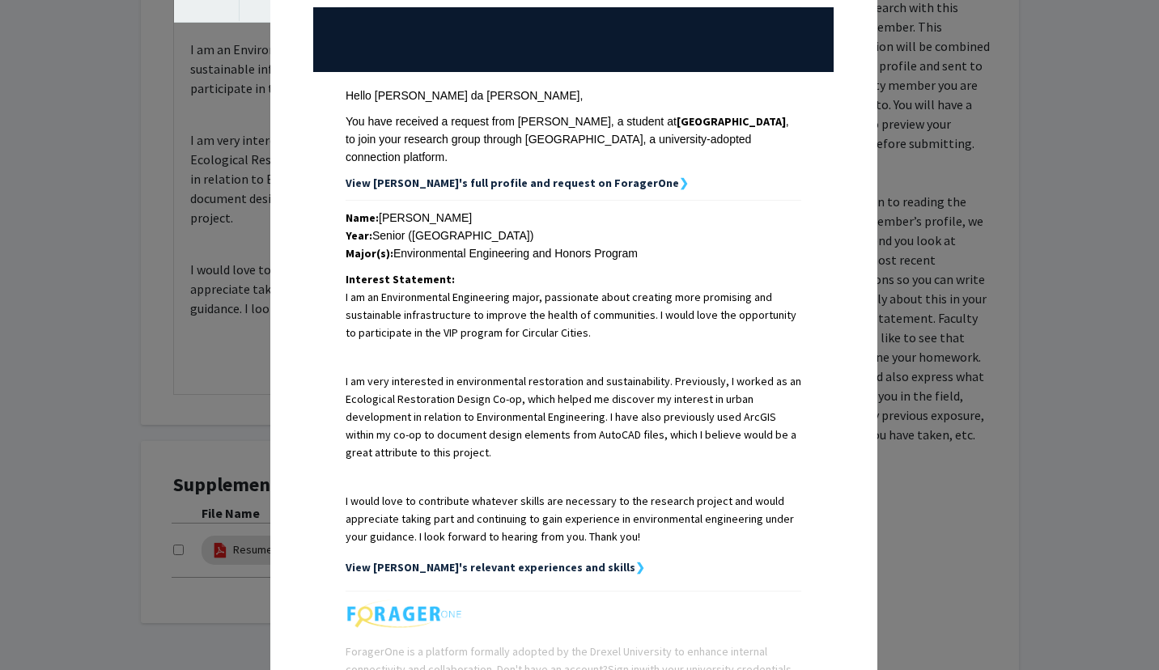
scroll to position [326, 0]
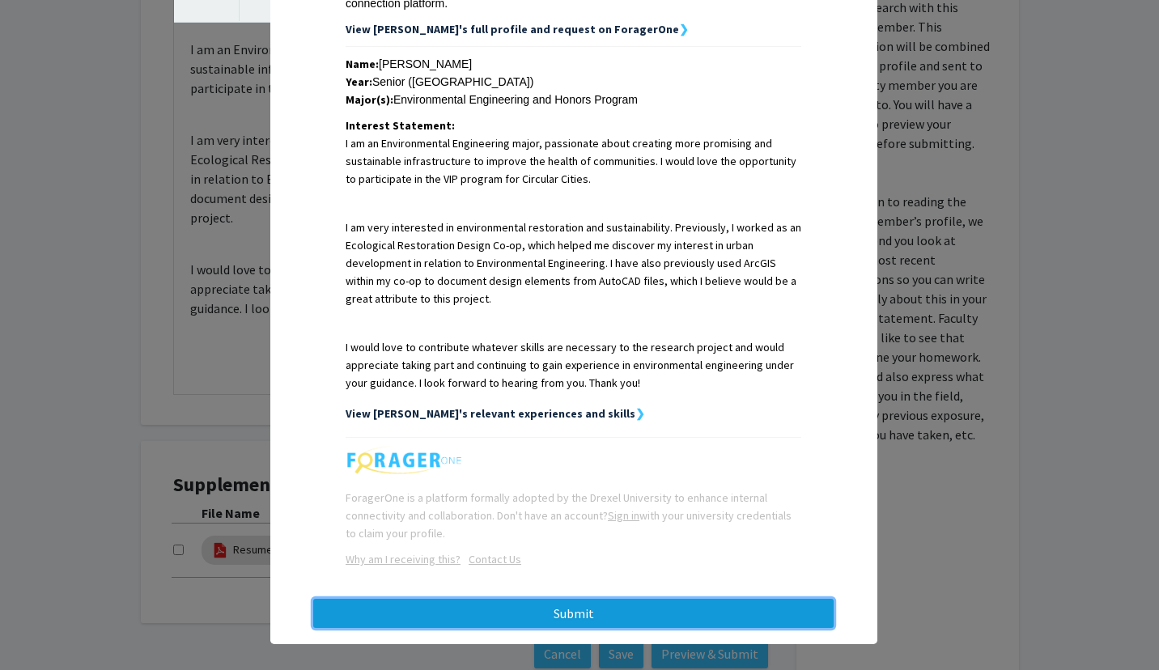
click at [641, 606] on button "Submit" at bounding box center [573, 613] width 520 height 29
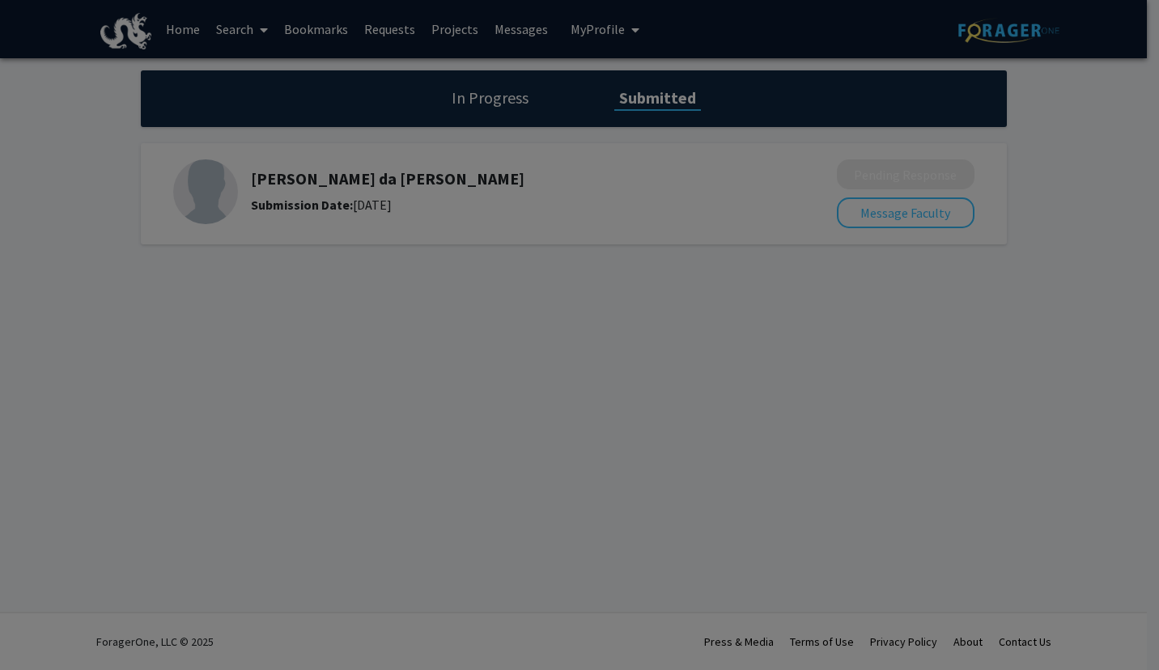
click at [652, 304] on div at bounding box center [579, 335] width 1159 height 670
click at [754, 188] on div at bounding box center [579, 335] width 1159 height 670
